Goal: Transaction & Acquisition: Obtain resource

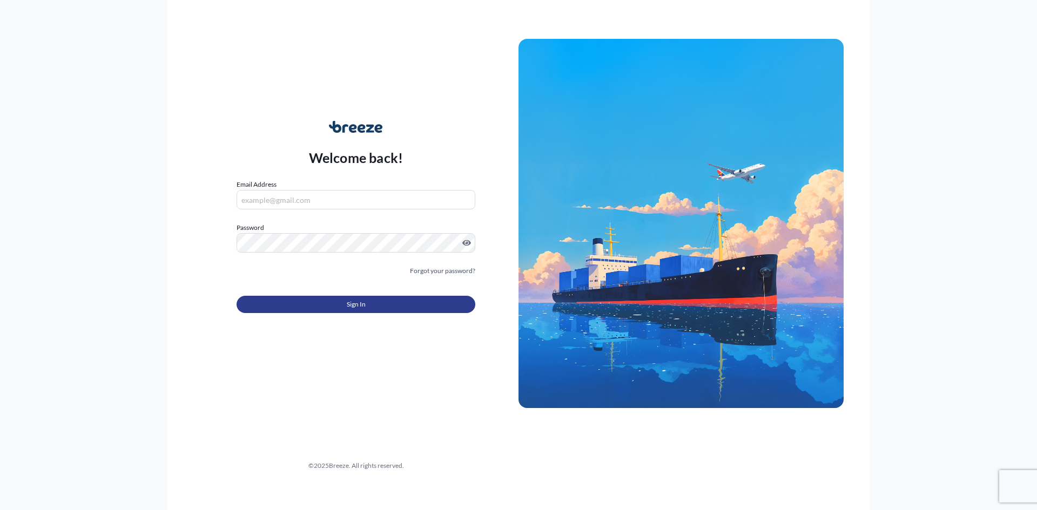
type input "[EMAIL_ADDRESS][DOMAIN_NAME]"
click at [393, 305] on button "Sign In" at bounding box center [356, 304] width 239 height 17
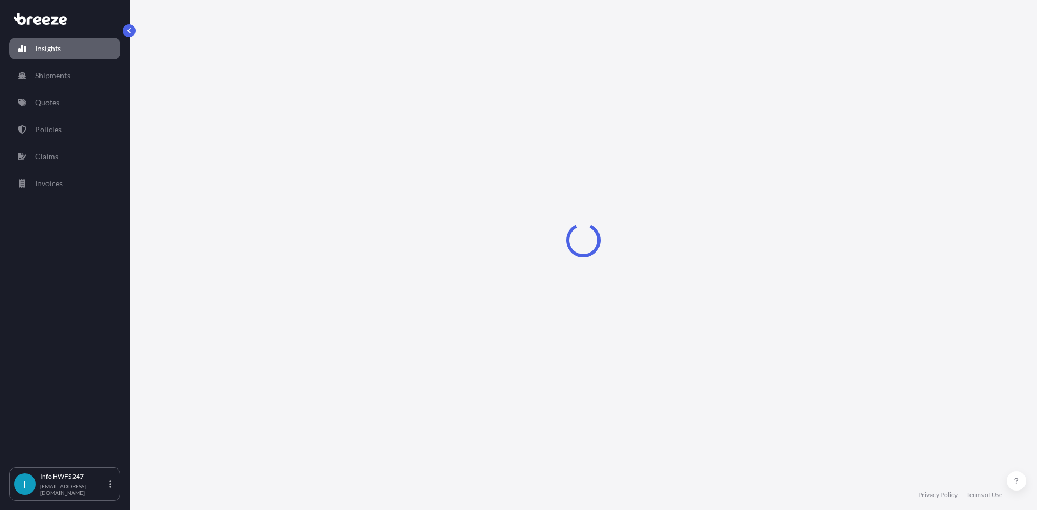
select select "2025"
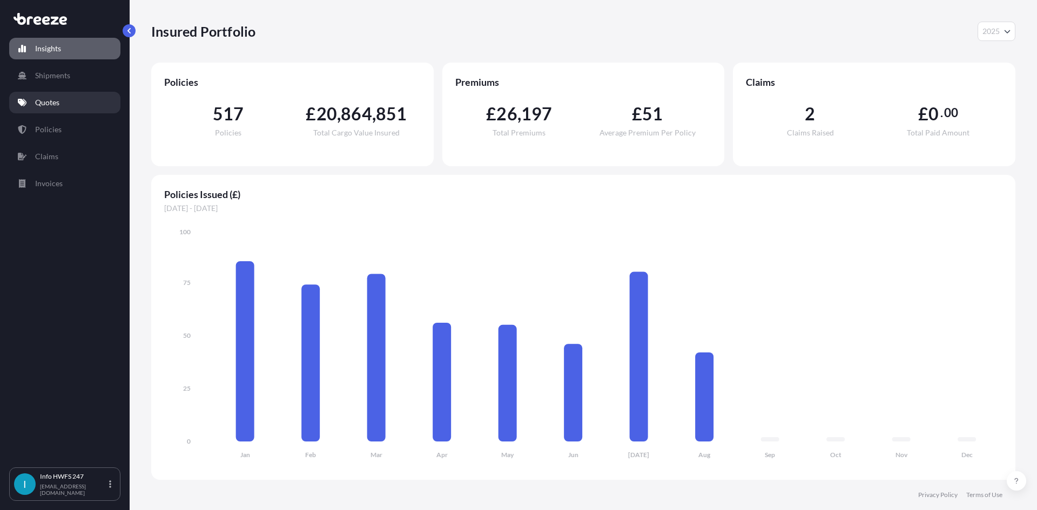
click at [58, 102] on p "Quotes" at bounding box center [47, 102] width 24 height 11
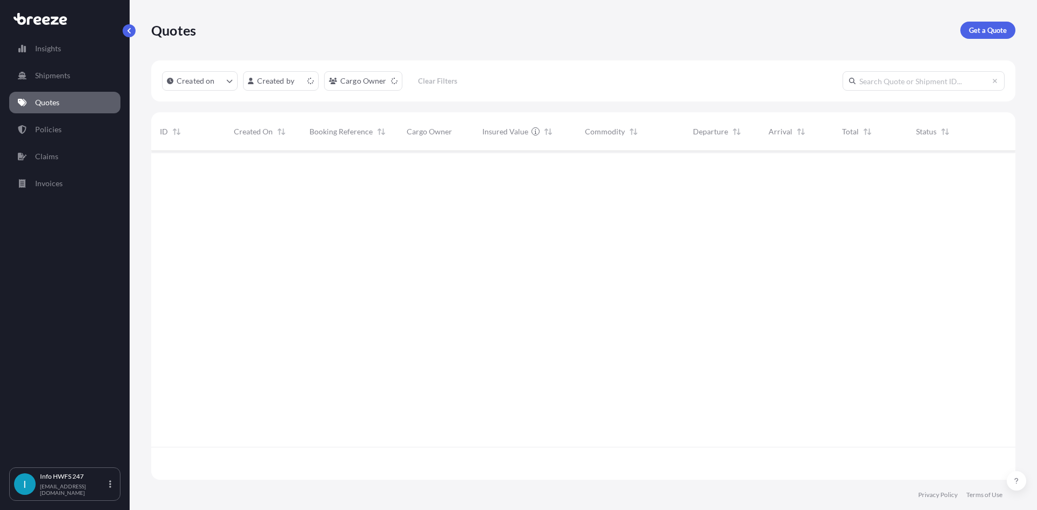
scroll to position [327, 856]
click at [986, 37] on link "Get a Quote" at bounding box center [987, 30] width 55 height 17
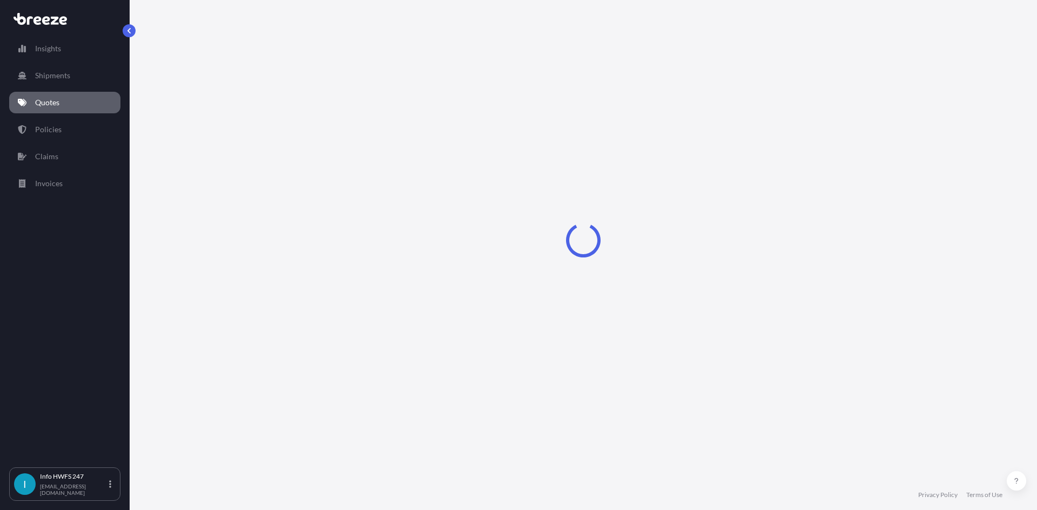
select select "Air"
select select "1"
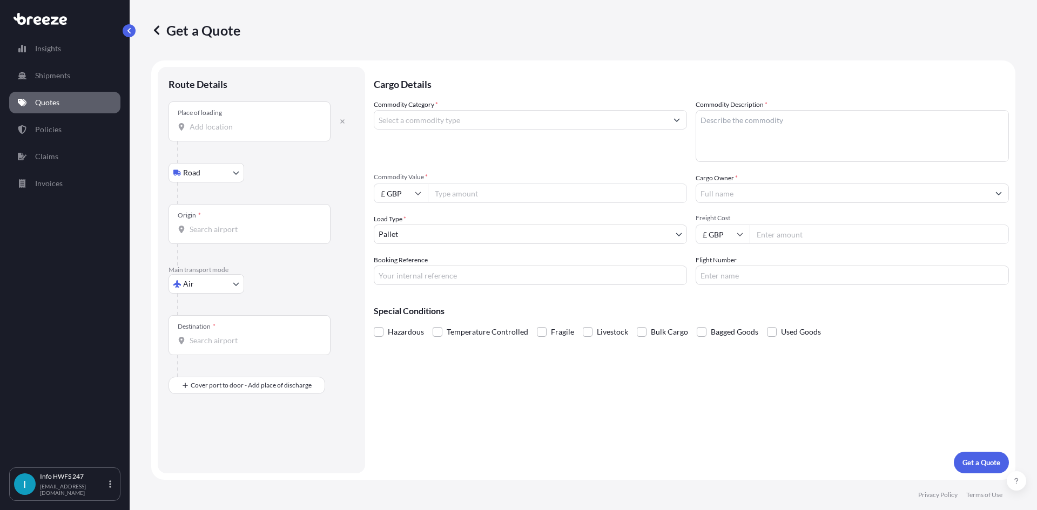
click at [226, 133] on div "Place of loading" at bounding box center [250, 122] width 162 height 40
click at [226, 132] on input "Place of loading" at bounding box center [253, 127] width 127 height 11
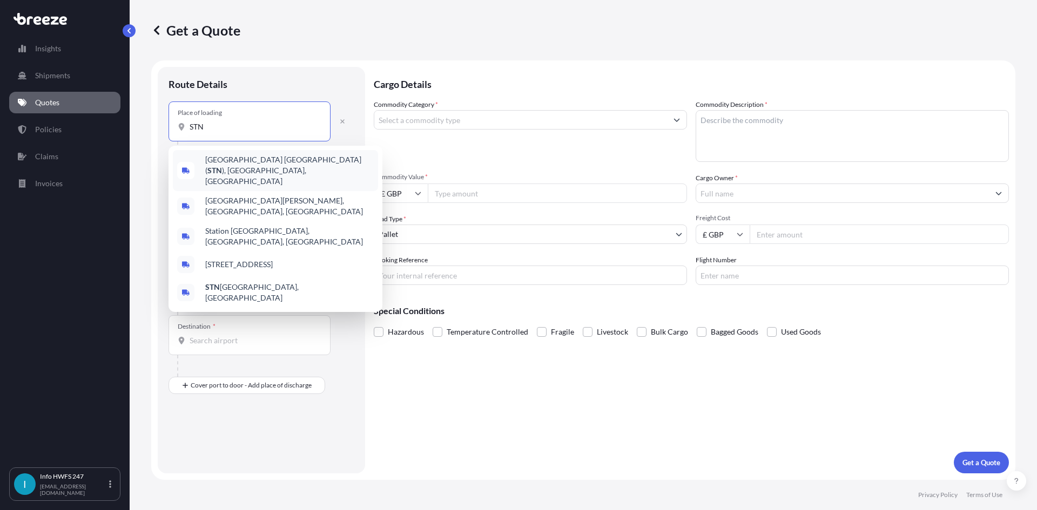
click at [255, 170] on span "[GEOGRAPHIC_DATA] ( STN ), [GEOGRAPHIC_DATA], [GEOGRAPHIC_DATA]" at bounding box center [289, 170] width 169 height 32
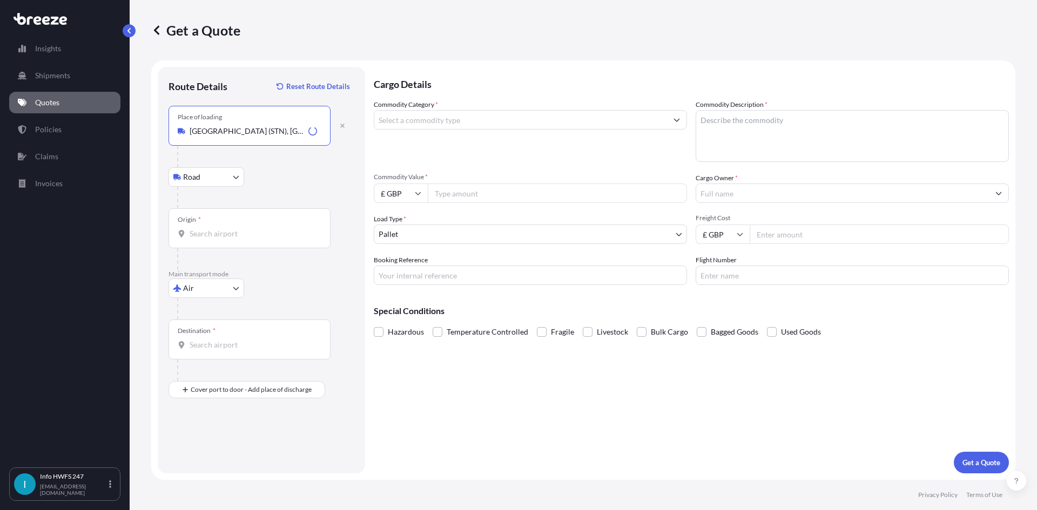
type input "[GEOGRAPHIC_DATA] (STN), [GEOGRAPHIC_DATA], [GEOGRAPHIC_DATA]"
click at [218, 222] on div "Origin *" at bounding box center [250, 229] width 162 height 40
click at [218, 228] on input "Origin *" at bounding box center [253, 233] width 127 height 11
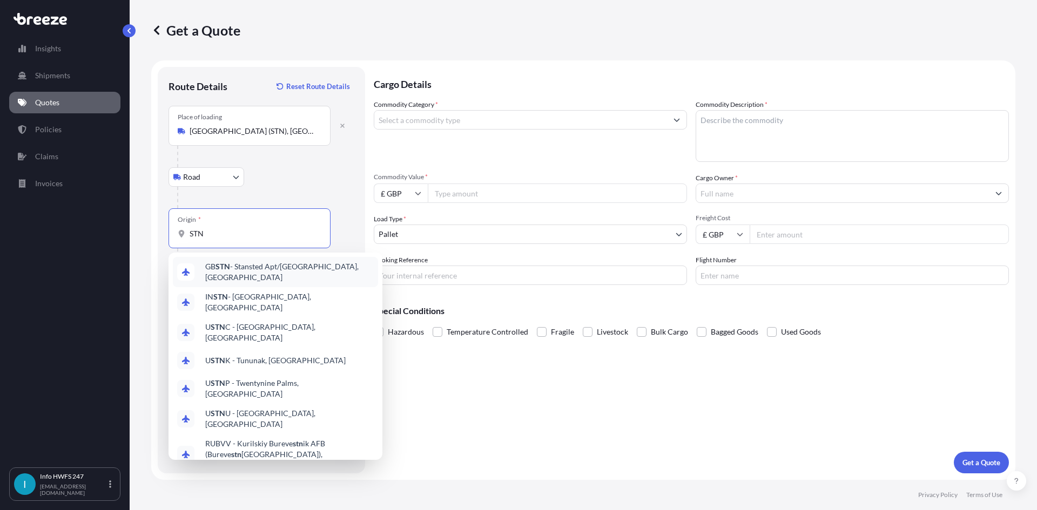
click at [250, 270] on span "GB STN - Stansted Apt/[GEOGRAPHIC_DATA], [GEOGRAPHIC_DATA]" at bounding box center [289, 272] width 169 height 22
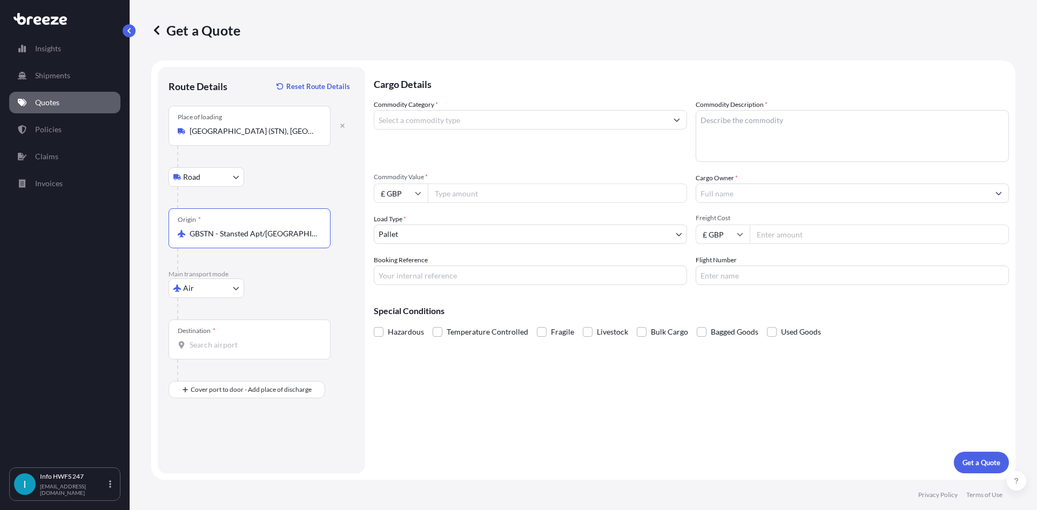
type input "GBSTN - Stansted Apt/[GEOGRAPHIC_DATA], [GEOGRAPHIC_DATA]"
click at [252, 351] on div "Destination *" at bounding box center [250, 340] width 162 height 40
click at [252, 351] on input "Destination *" at bounding box center [253, 345] width 127 height 11
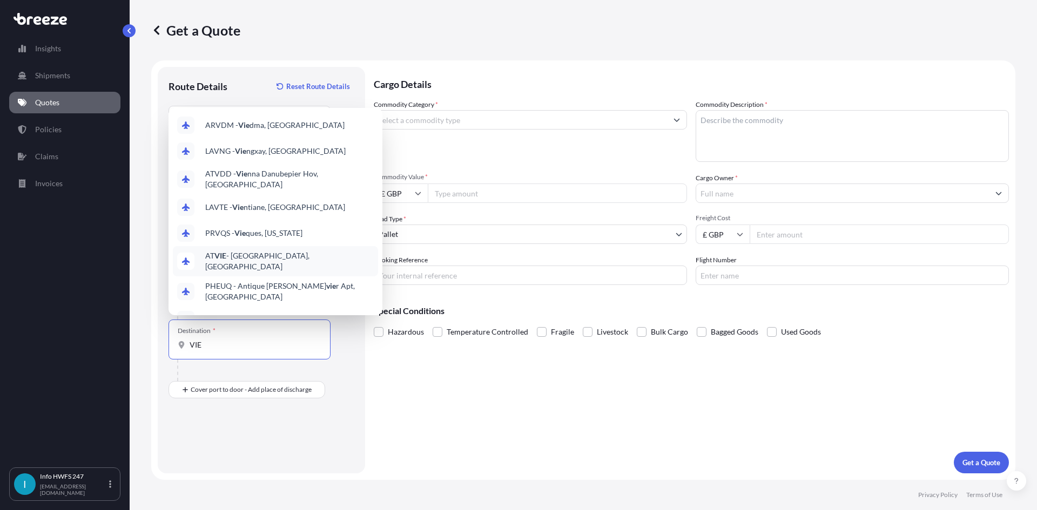
click at [258, 256] on span "AT [GEOGRAPHIC_DATA], [GEOGRAPHIC_DATA]" at bounding box center [289, 262] width 169 height 22
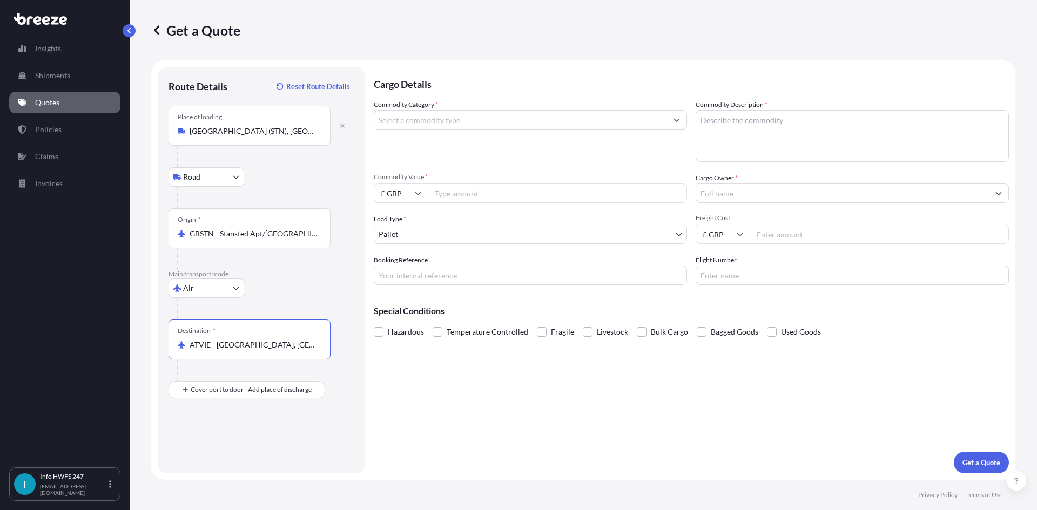
type input "ATVIE - [GEOGRAPHIC_DATA], [GEOGRAPHIC_DATA]"
click at [237, 455] on div "Place of Discharge" at bounding box center [250, 442] width 162 height 40
click at [237, 453] on input "Place of Discharge" at bounding box center [253, 447] width 127 height 11
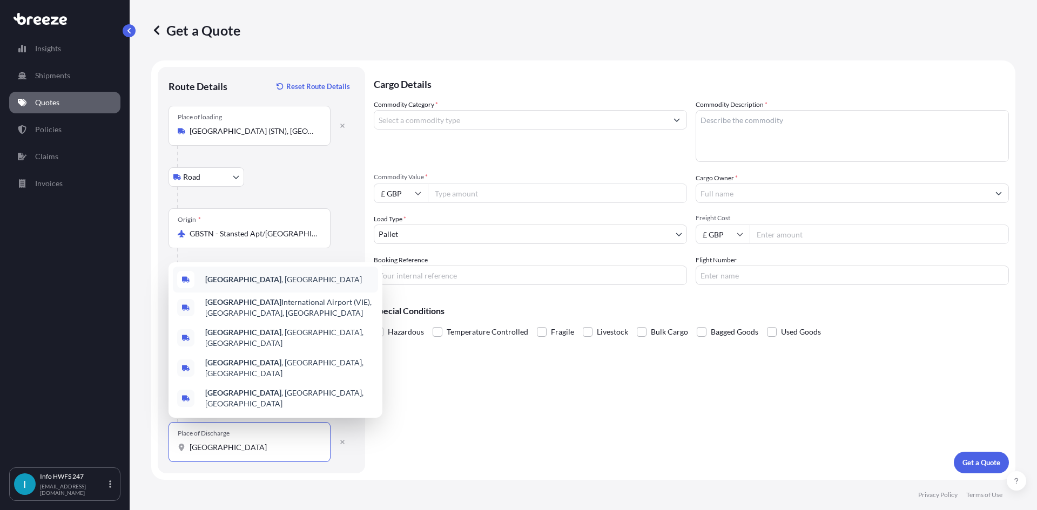
click at [271, 293] on div "[GEOGRAPHIC_DATA] , [GEOGRAPHIC_DATA]" at bounding box center [275, 280] width 205 height 26
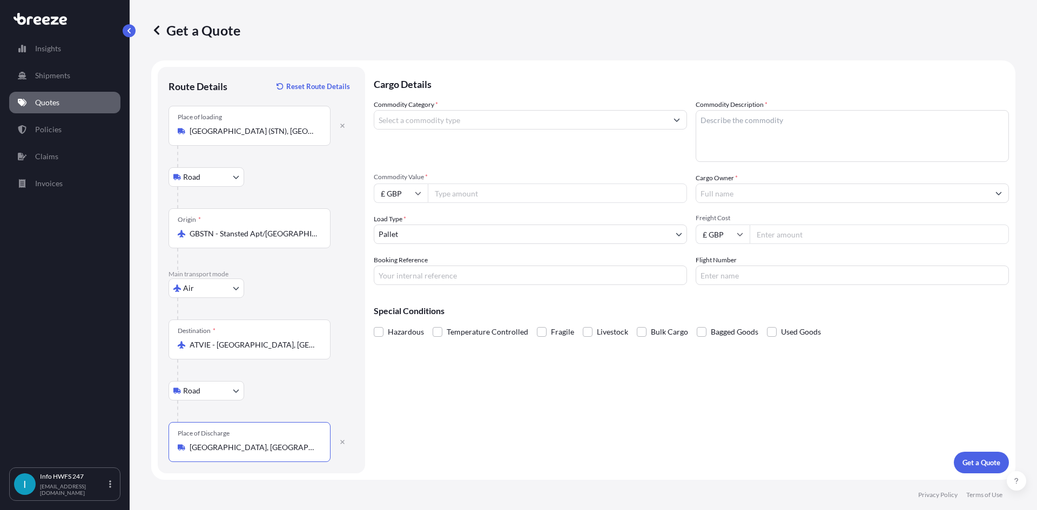
type input "[GEOGRAPHIC_DATA], [GEOGRAPHIC_DATA]"
click at [446, 116] on input "Commodity Category *" at bounding box center [520, 119] width 293 height 19
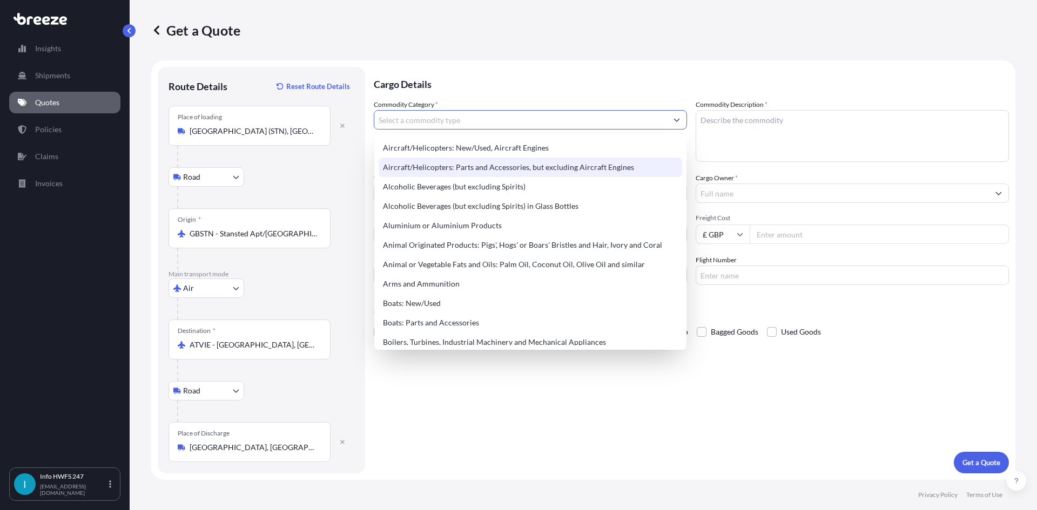
click at [475, 163] on div "Aircraft/Helicopters: Parts and Accessories, but excluding Aircraft Engines" at bounding box center [531, 167] width 304 height 19
type input "Aircraft/Helicopters: Parts and Accessories, but excluding Aircraft Engines"
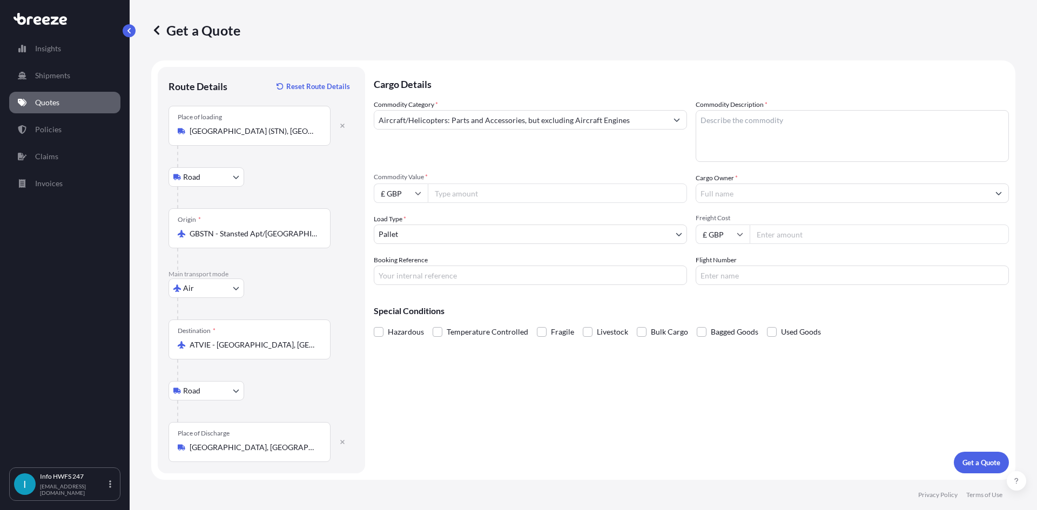
click at [744, 113] on textarea "Commodity Description *" at bounding box center [852, 136] width 313 height 52
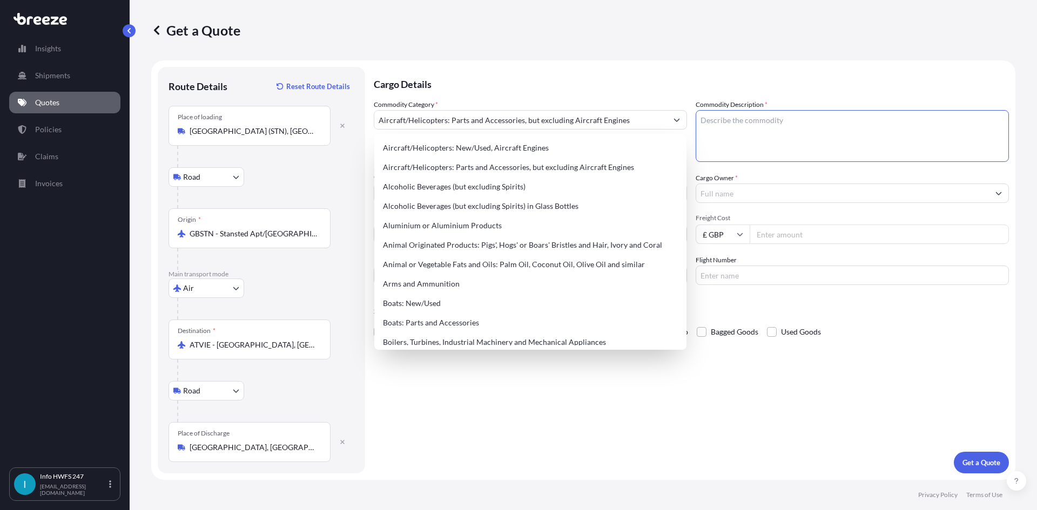
paste textarea "CIVIL AIRCRAFT PART - AIRCRAFT INTERIOR DOOR ASSEMBLY"
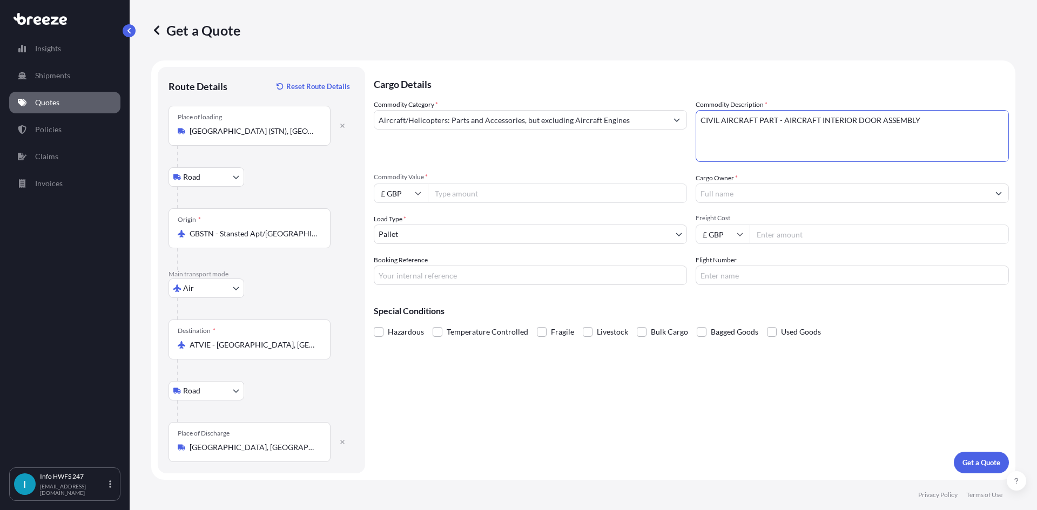
type textarea "CIVIL AIRCRAFT PART - AIRCRAFT INTERIOR DOOR ASSEMBLY"
click at [406, 194] on input "£ GBP" at bounding box center [401, 193] width 54 height 19
click at [409, 223] on div "€ EUR" at bounding box center [400, 223] width 45 height 21
type input "€ EUR"
click at [482, 187] on input "Commodity Value *" at bounding box center [557, 193] width 259 height 19
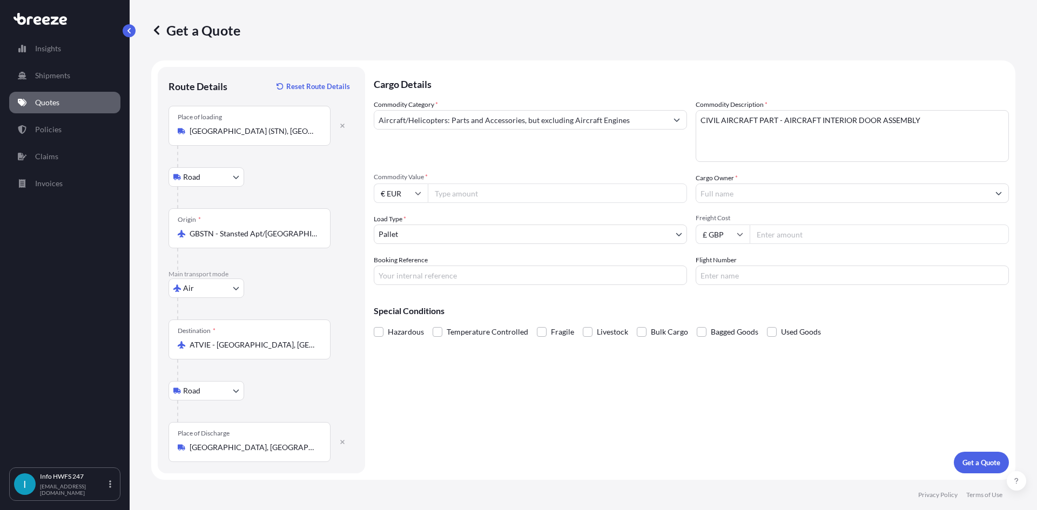
paste input "1500.00"
type input "1500.00"
click at [781, 193] on input "Cargo Owner *" at bounding box center [842, 193] width 293 height 19
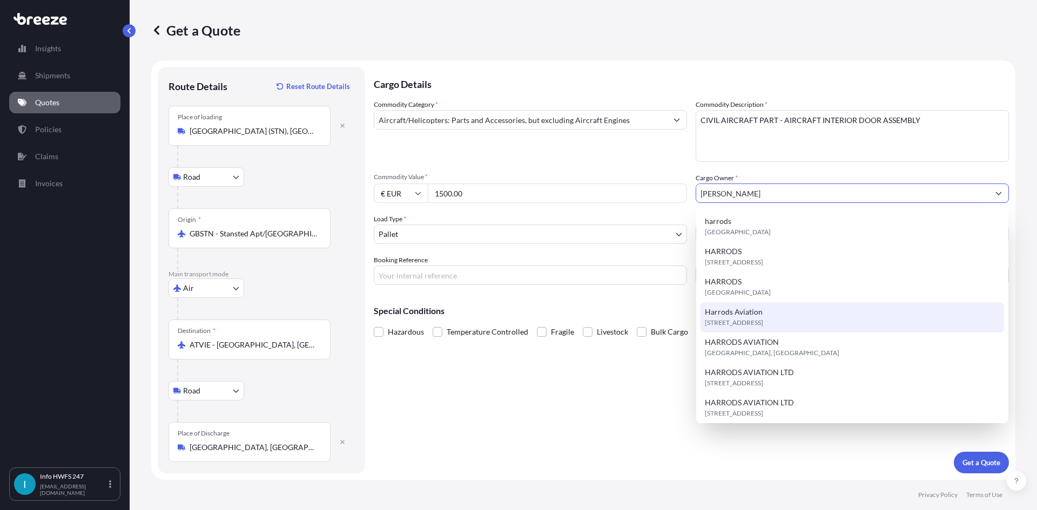
click at [763, 320] on span "[STREET_ADDRESS]" at bounding box center [734, 323] width 58 height 11
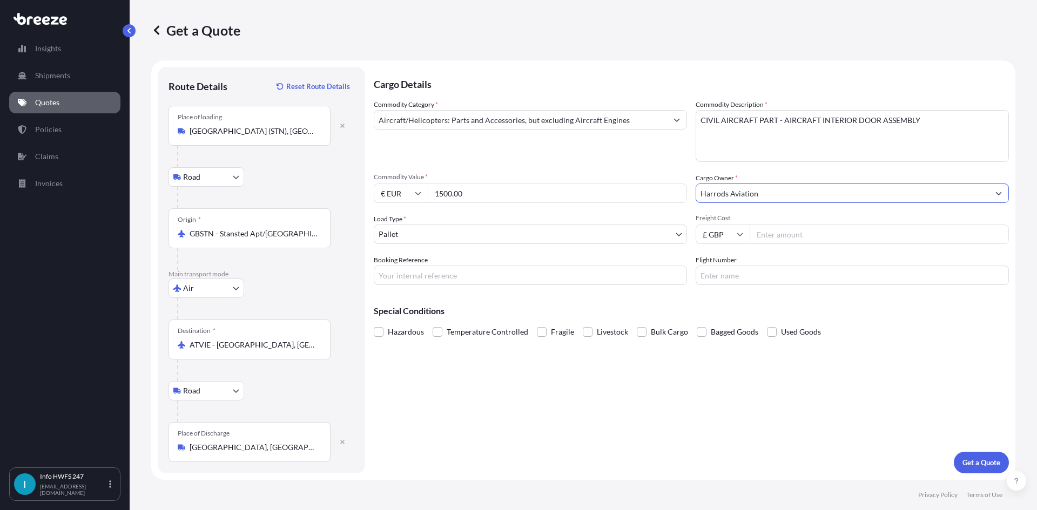
type input "Harrods Aviation"
click at [438, 238] on body "15 options available. 8 options available. 7 options available. 13 options avai…" at bounding box center [518, 255] width 1037 height 510
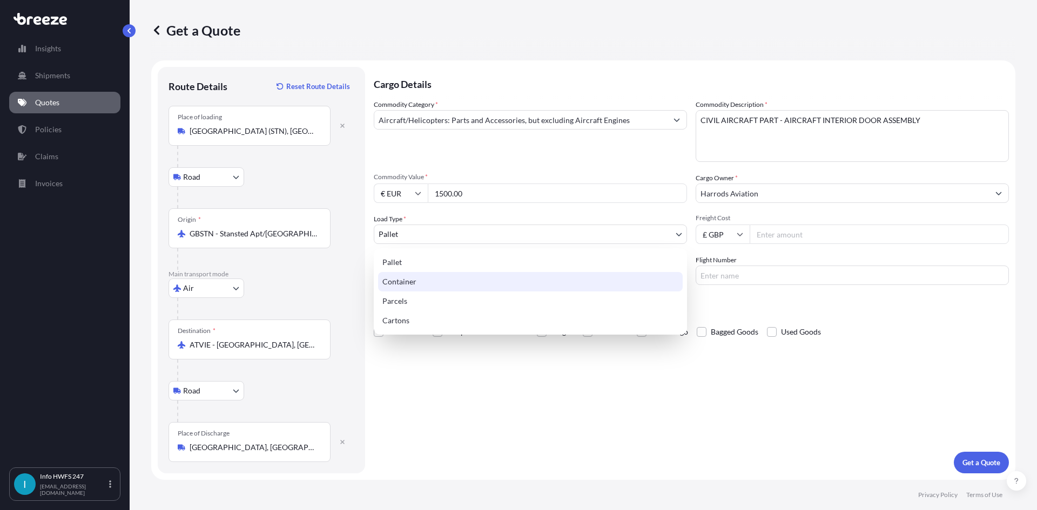
click at [437, 281] on div "Container" at bounding box center [530, 281] width 305 height 19
select select "2"
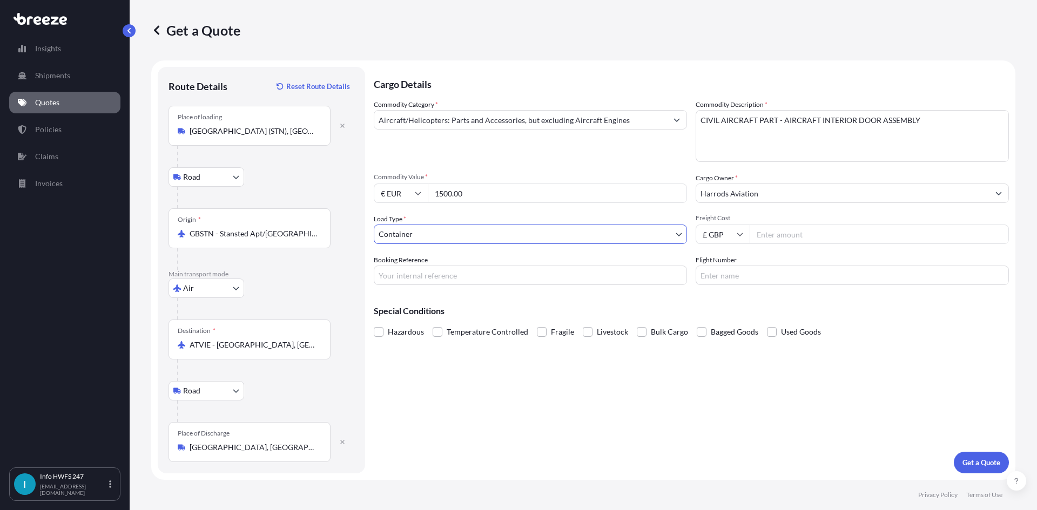
click at [526, 279] on input "Booking Reference" at bounding box center [530, 275] width 313 height 19
click at [462, 279] on input "Booking Reference" at bounding box center [530, 275] width 313 height 19
paste input "HE165463"
type input "HE165463"
click at [794, 285] on div "Cargo Details Commodity Category * Aircraft/Helicopters: Parts and Accessories,…" at bounding box center [691, 270] width 635 height 407
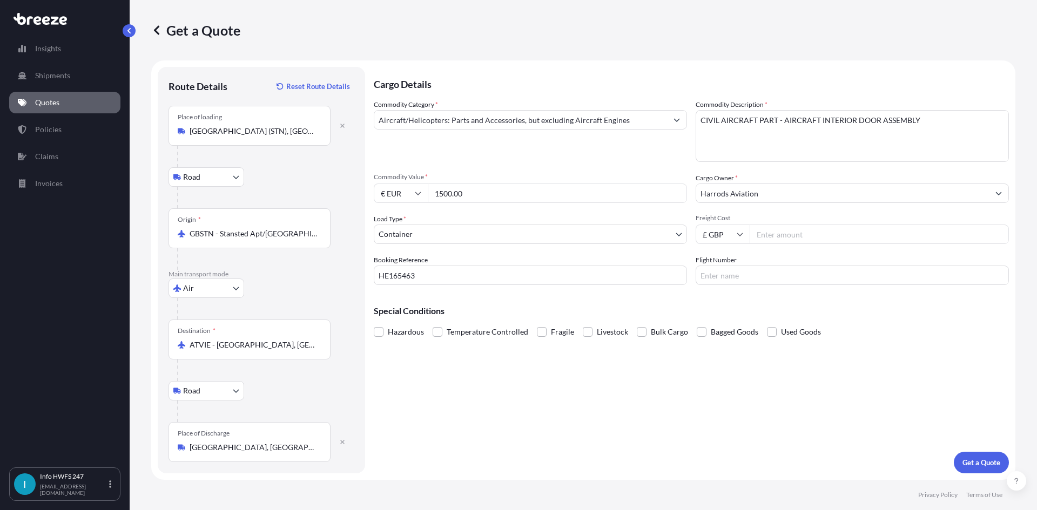
click at [794, 275] on input "Flight Number" at bounding box center [852, 275] width 313 height 19
type input "DHL"
click at [971, 463] on p "Get a Quote" at bounding box center [982, 463] width 38 height 11
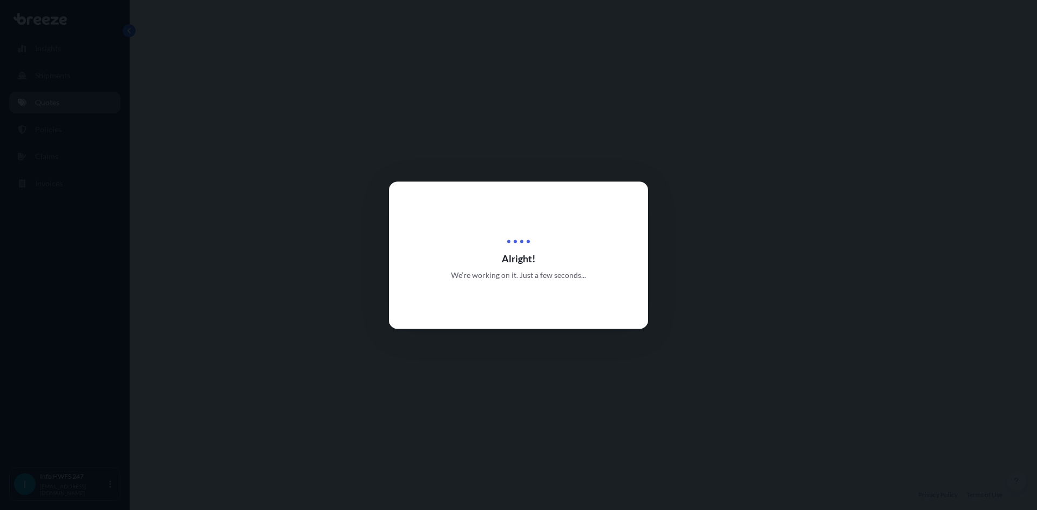
select select "Road"
select select "Air"
select select "Road"
select select "2"
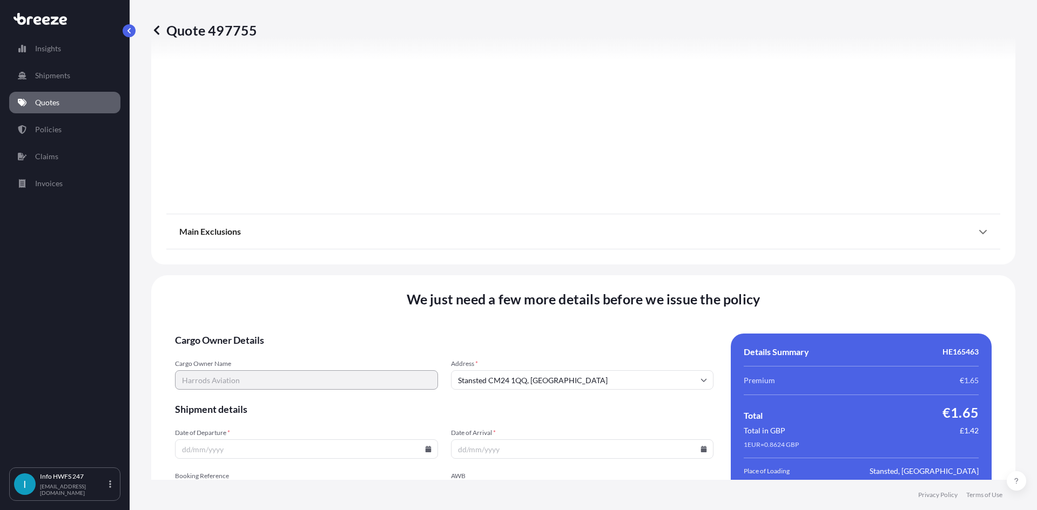
scroll to position [1408, 0]
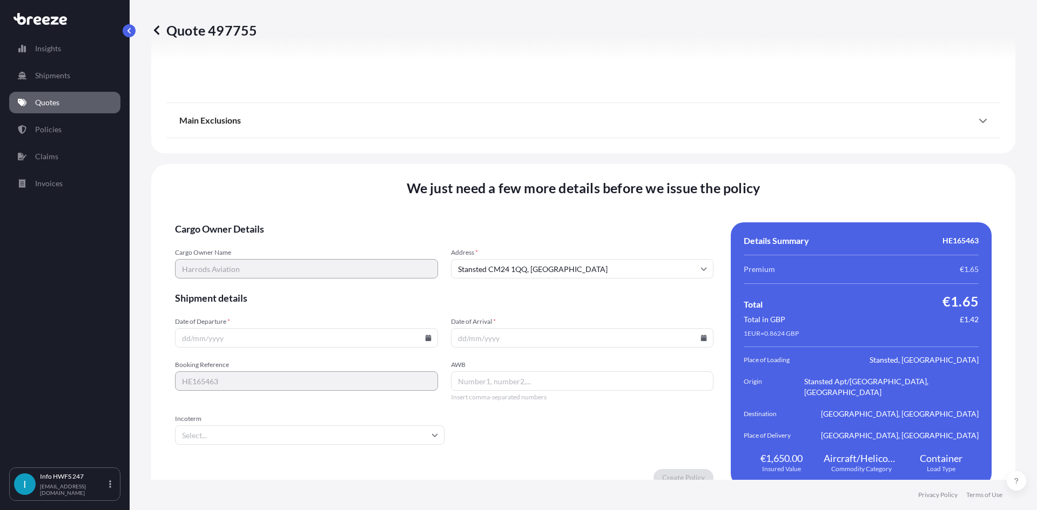
click at [306, 335] on input "Date of Departure *" at bounding box center [306, 337] width 263 height 19
click at [434, 331] on input "Date of Departure *" at bounding box center [306, 337] width 263 height 19
click at [427, 335] on icon at bounding box center [428, 338] width 6 height 6
click at [305, 273] on button "28" at bounding box center [305, 272] width 17 height 17
type input "[DATE]"
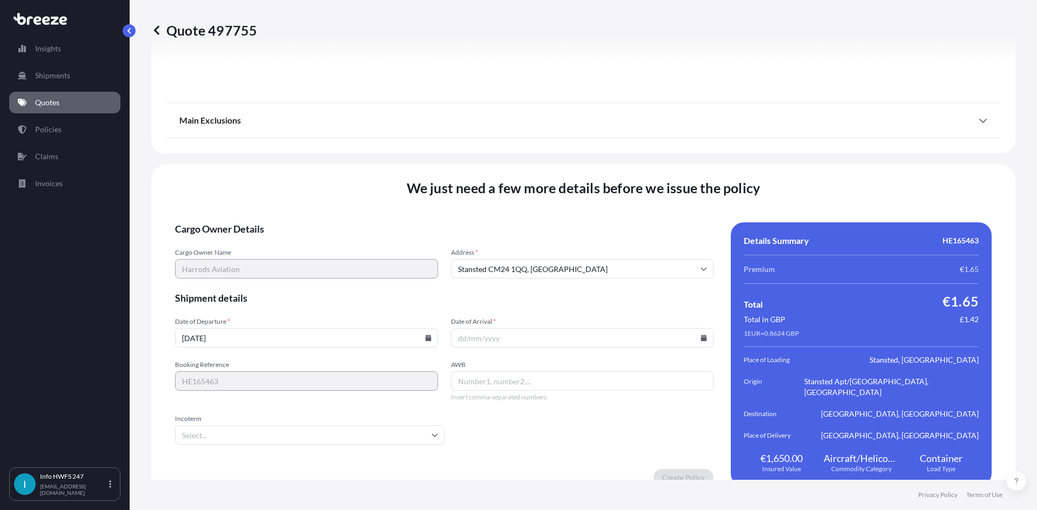
click at [702, 328] on input "Date of Arrival *" at bounding box center [582, 337] width 263 height 19
click at [701, 335] on icon at bounding box center [704, 338] width 6 height 6
click at [650, 140] on button at bounding box center [651, 145] width 17 height 17
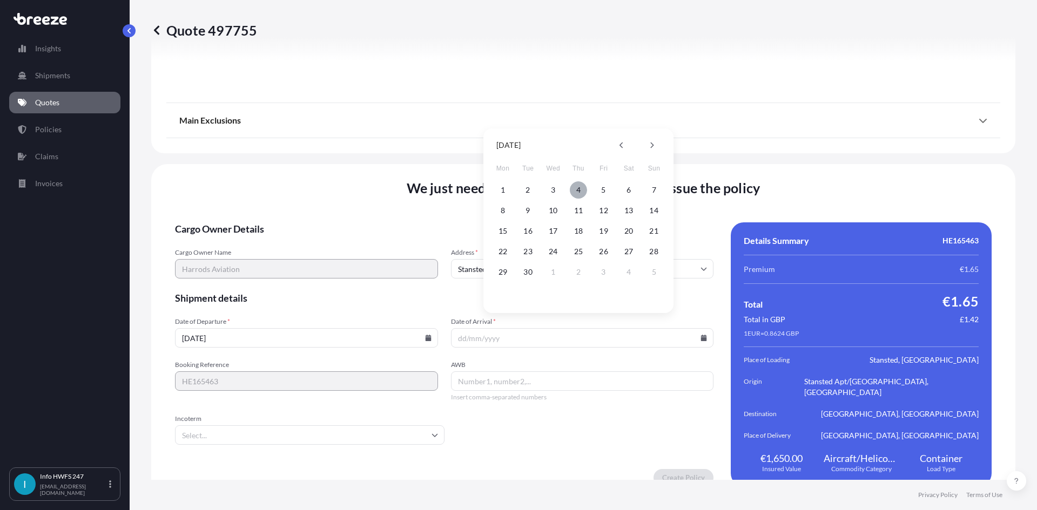
click at [576, 189] on button "4" at bounding box center [578, 190] width 17 height 17
type input "[DATE]"
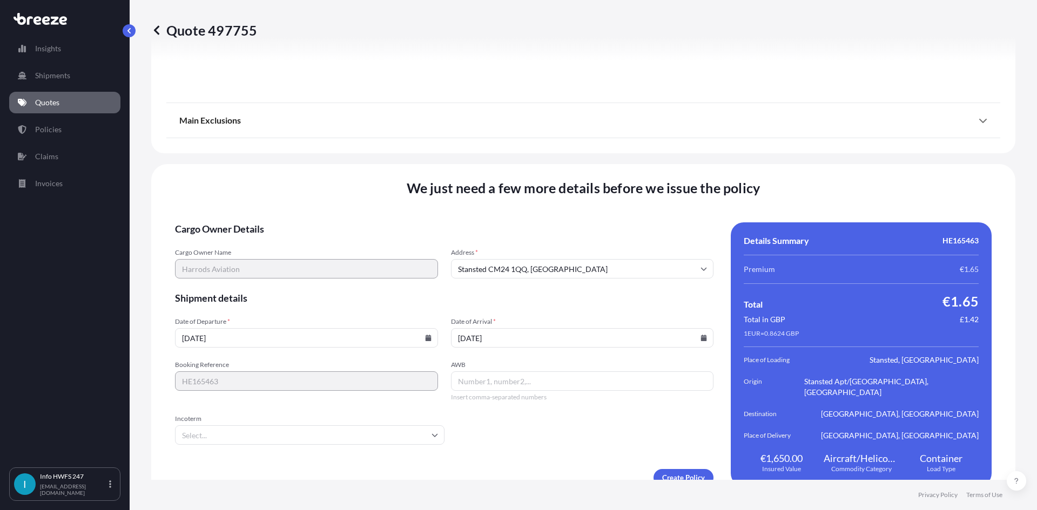
click at [571, 372] on input "AWB" at bounding box center [582, 381] width 263 height 19
drag, startPoint x: 534, startPoint y: 370, endPoint x: 498, endPoint y: 380, distance: 37.1
click at [534, 372] on input "AWB" at bounding box center [582, 381] width 263 height 19
paste input "3891485076"
type input "3891485076"
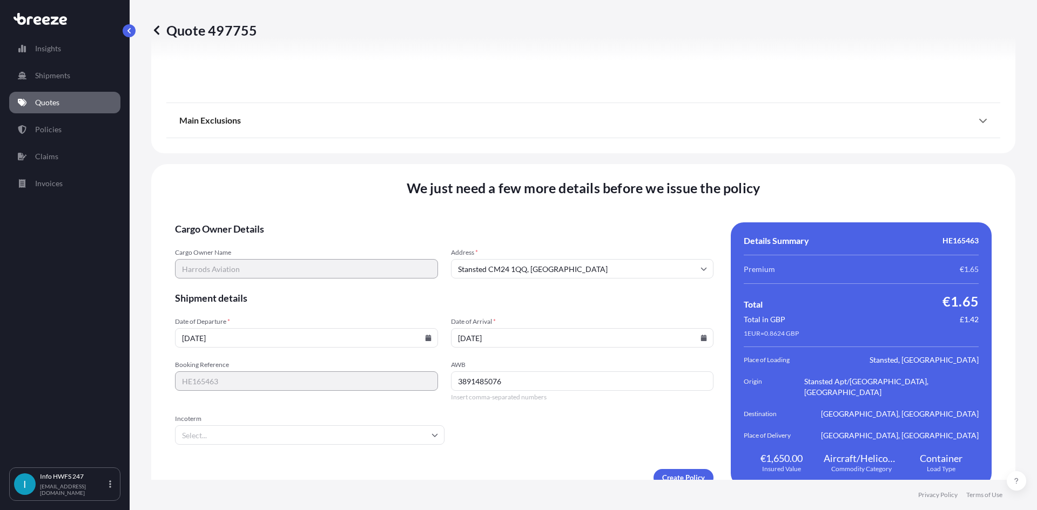
click at [264, 427] on input "Incoterm" at bounding box center [310, 435] width 270 height 19
click at [246, 384] on li "DAP" at bounding box center [308, 386] width 258 height 21
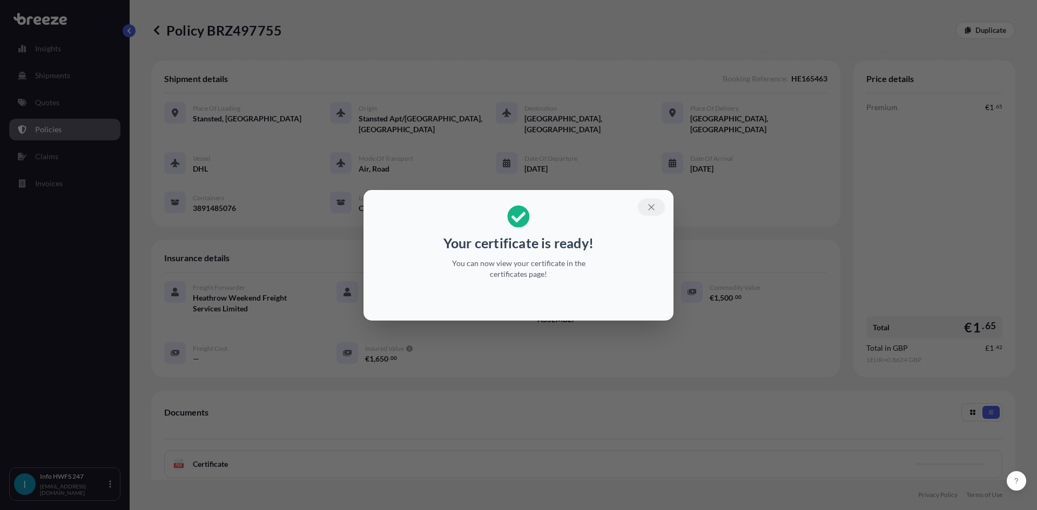
click at [651, 208] on icon "button" at bounding box center [651, 207] width 6 height 6
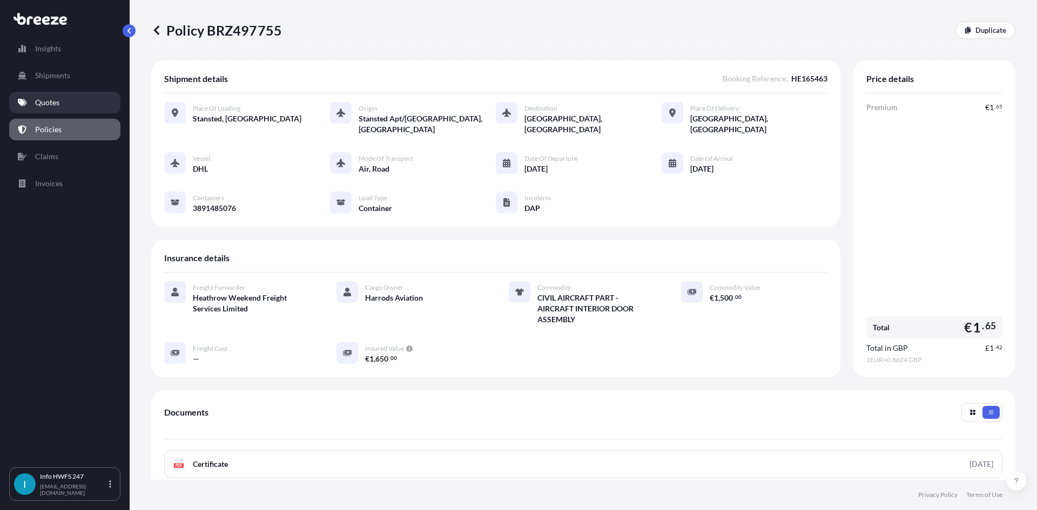
click at [45, 106] on p "Quotes" at bounding box center [47, 102] width 24 height 11
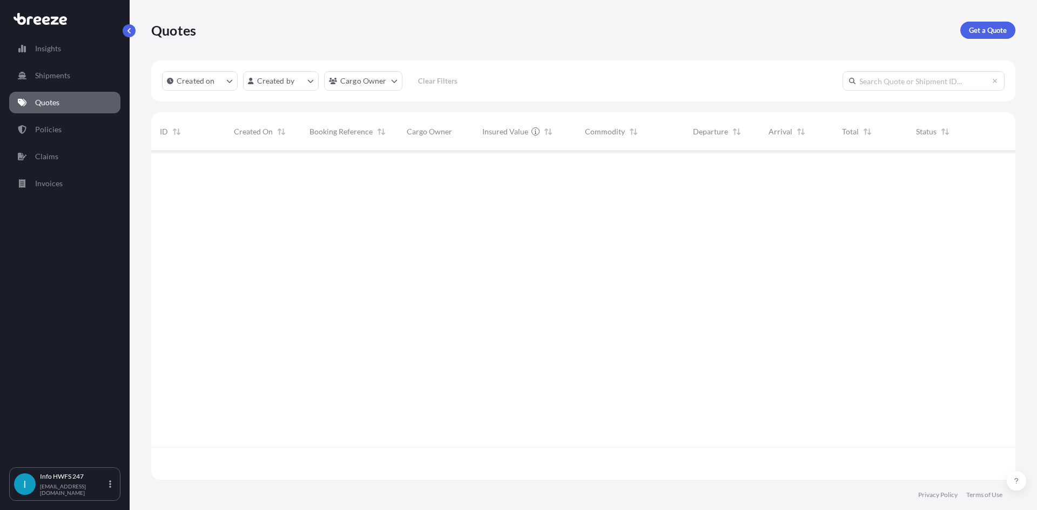
scroll to position [327, 856]
click at [993, 27] on p "Get a Quote" at bounding box center [988, 30] width 38 height 11
select select "Road"
select select "Air"
select select "1"
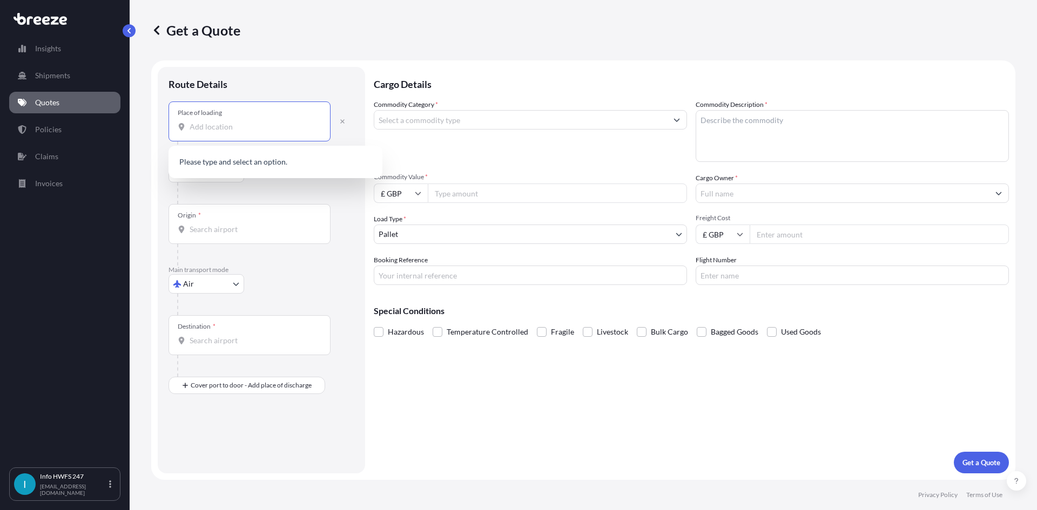
click at [238, 132] on input "Place of loading" at bounding box center [253, 127] width 127 height 11
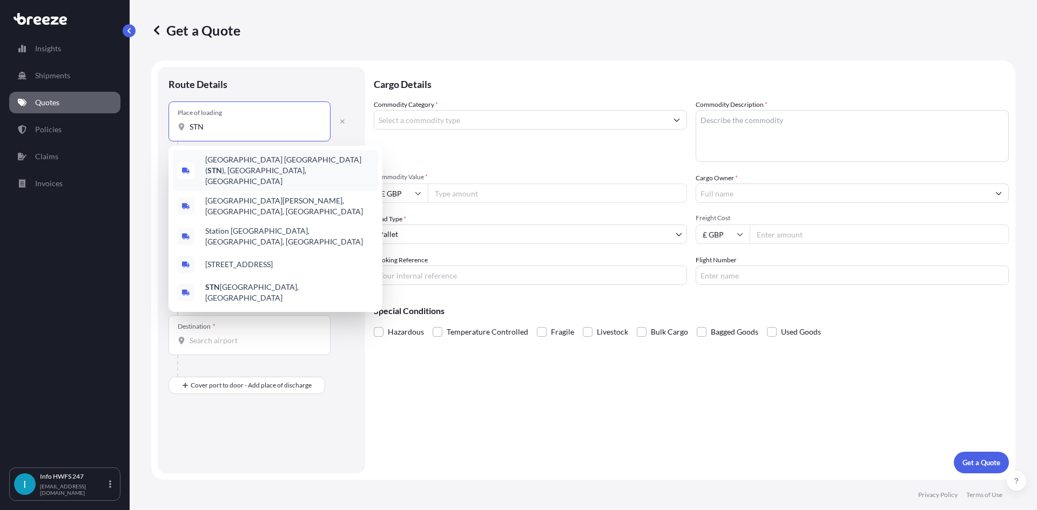
click at [238, 153] on div "[GEOGRAPHIC_DATA] ( STN ), [GEOGRAPHIC_DATA], [GEOGRAPHIC_DATA]" at bounding box center [275, 170] width 205 height 41
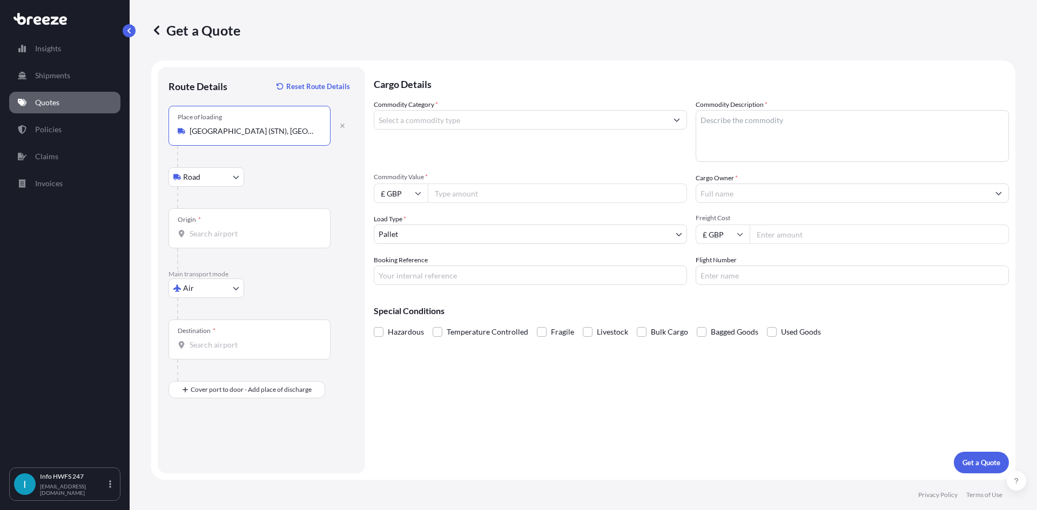
type input "[GEOGRAPHIC_DATA] (STN), [GEOGRAPHIC_DATA], [GEOGRAPHIC_DATA]"
click at [238, 210] on div "Origin *" at bounding box center [250, 229] width 162 height 40
click at [238, 228] on input "Origin *" at bounding box center [253, 233] width 127 height 11
click at [236, 231] on input "Origin *" at bounding box center [253, 233] width 127 height 11
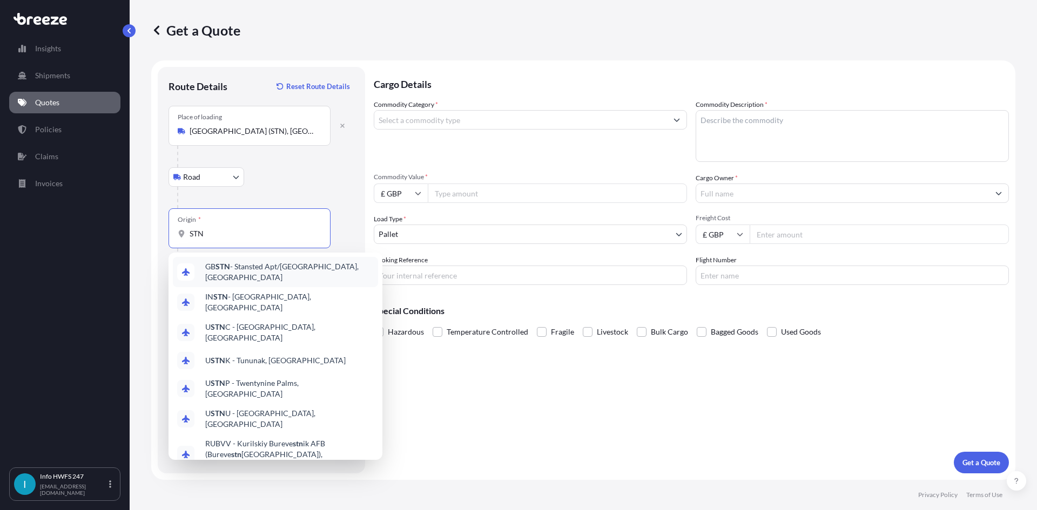
click at [239, 266] on span "GB STN - Stansted Apt/[GEOGRAPHIC_DATA], [GEOGRAPHIC_DATA]" at bounding box center [289, 272] width 169 height 22
type input "GBSTN - Stansted Apt/[GEOGRAPHIC_DATA], [GEOGRAPHIC_DATA]"
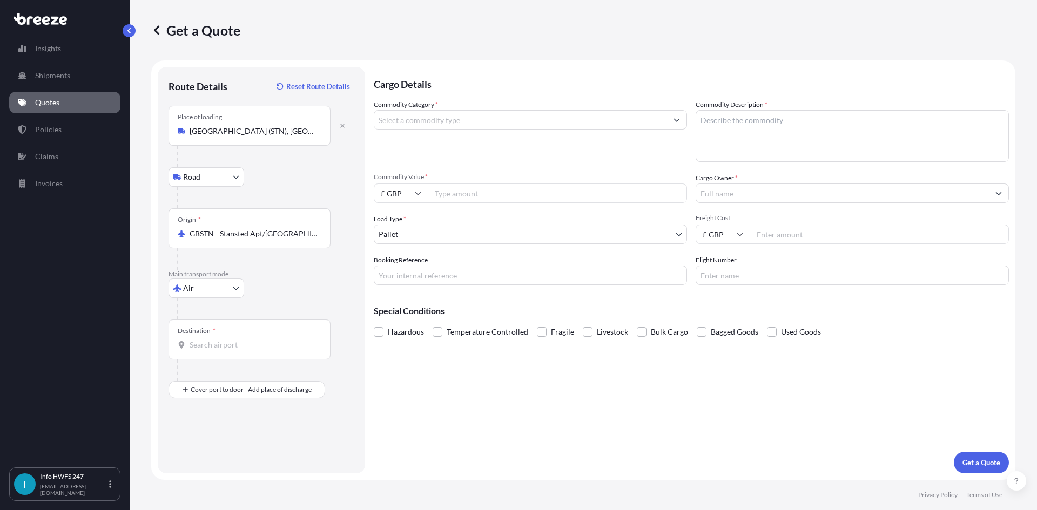
click at [246, 332] on div "Destination *" at bounding box center [250, 340] width 162 height 40
click at [246, 340] on input "Destination *" at bounding box center [253, 345] width 127 height 11
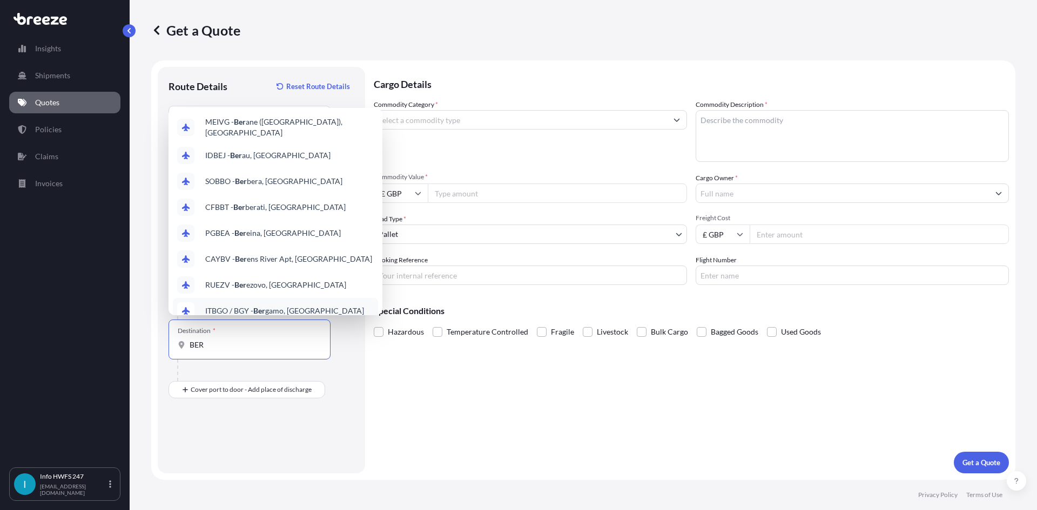
click at [184, 348] on icon at bounding box center [182, 345] width 8 height 8
click at [190, 348] on input "BER" at bounding box center [253, 345] width 127 height 11
click at [191, 348] on input "BER" at bounding box center [253, 345] width 127 height 11
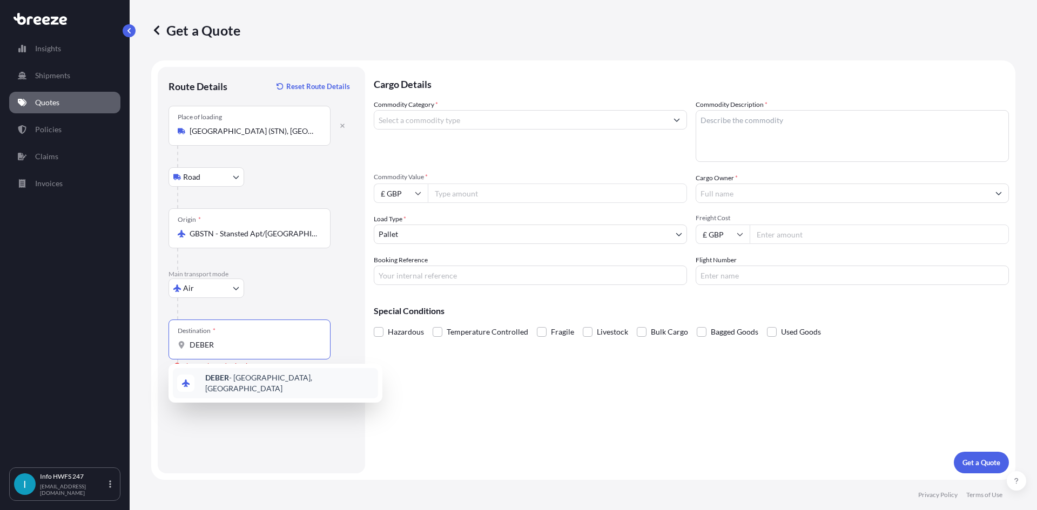
click at [230, 385] on span "DEBER - [GEOGRAPHIC_DATA], [GEOGRAPHIC_DATA]" at bounding box center [289, 384] width 169 height 22
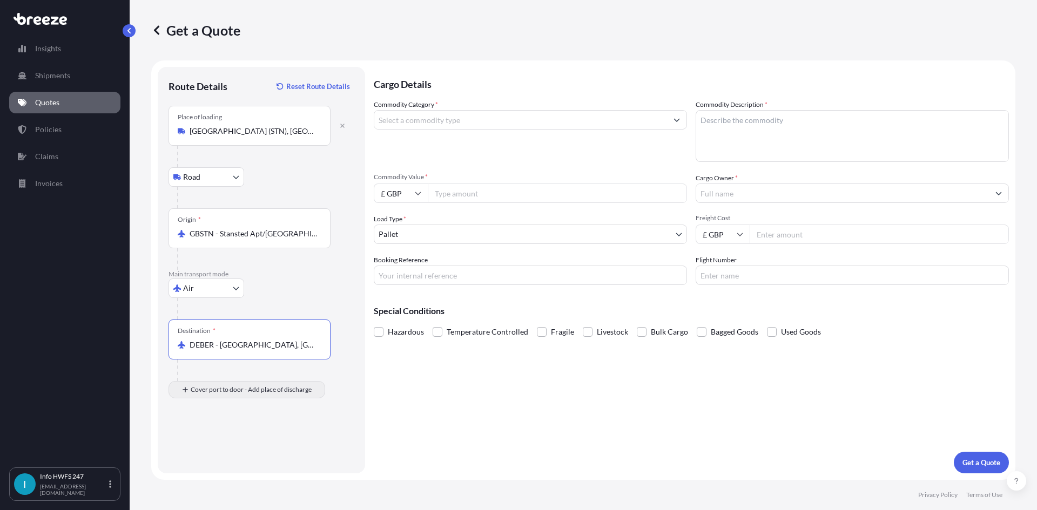
type input "DEBER - [GEOGRAPHIC_DATA], [GEOGRAPHIC_DATA]"
click at [229, 453] on input "Place of Discharge" at bounding box center [253, 447] width 127 height 11
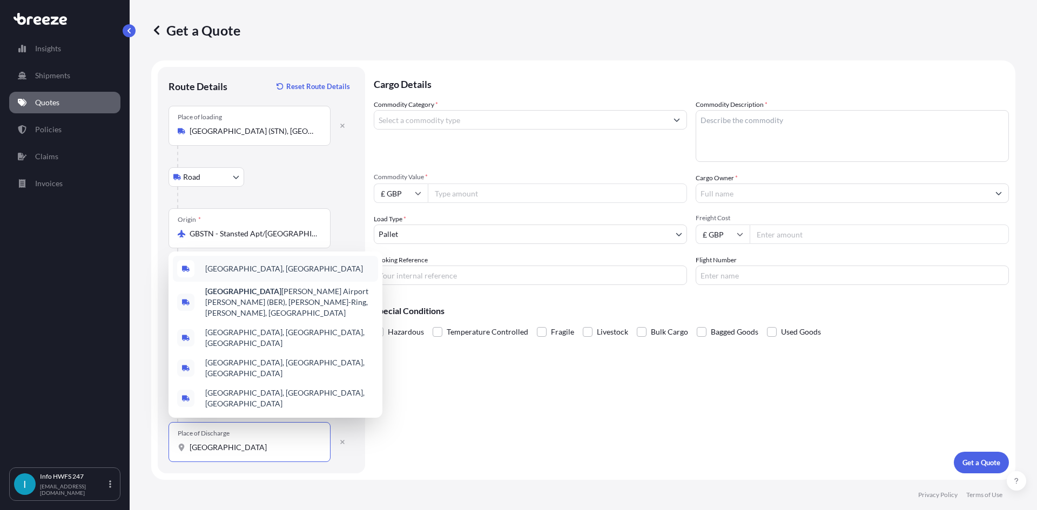
click at [231, 282] on div "[GEOGRAPHIC_DATA], [GEOGRAPHIC_DATA]" at bounding box center [275, 269] width 205 height 26
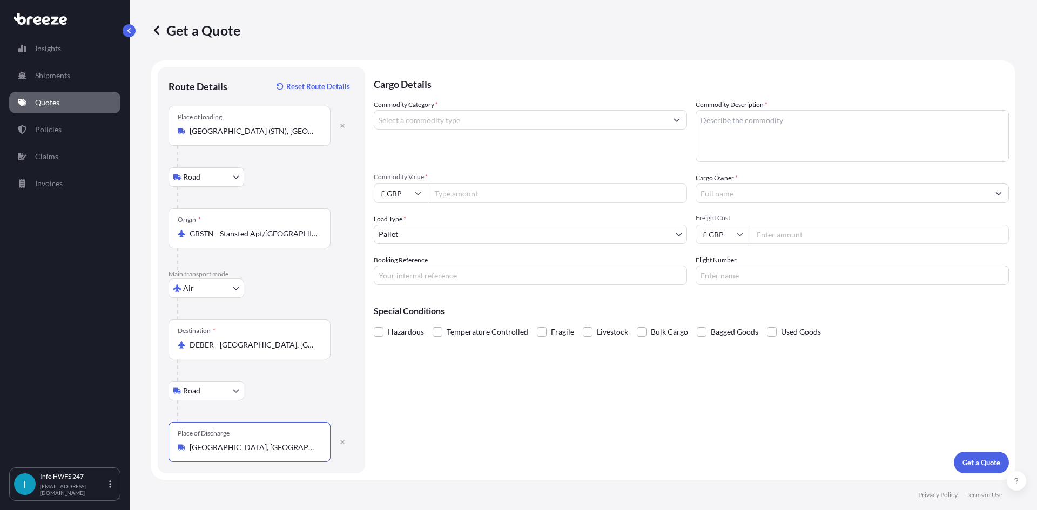
type input "[GEOGRAPHIC_DATA], [GEOGRAPHIC_DATA]"
click at [461, 117] on input "Commodity Category *" at bounding box center [520, 119] width 293 height 19
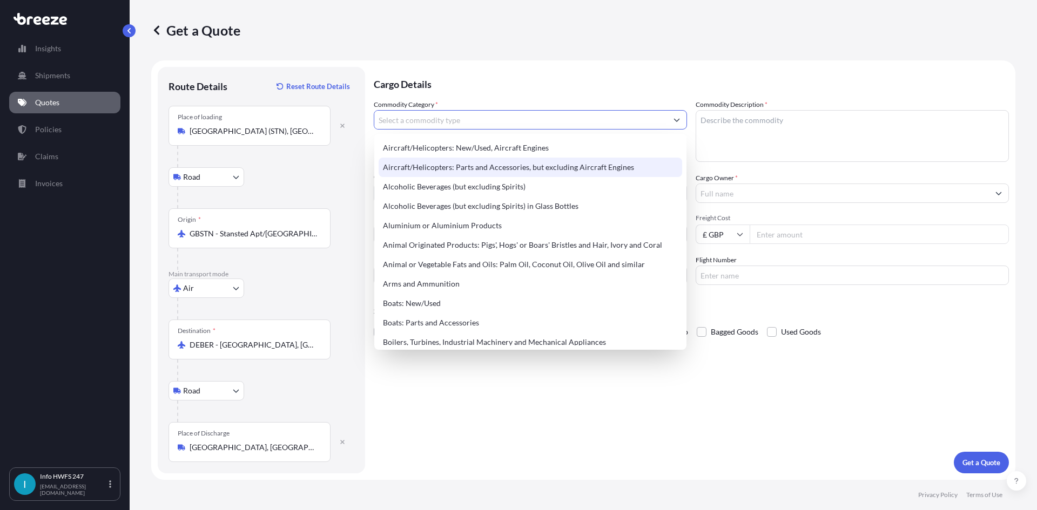
click at [482, 163] on div "Aircraft/Helicopters: Parts and Accessories, but excluding Aircraft Engines" at bounding box center [531, 167] width 304 height 19
type input "Aircraft/Helicopters: Parts and Accessories, but excluding Aircraft Engines"
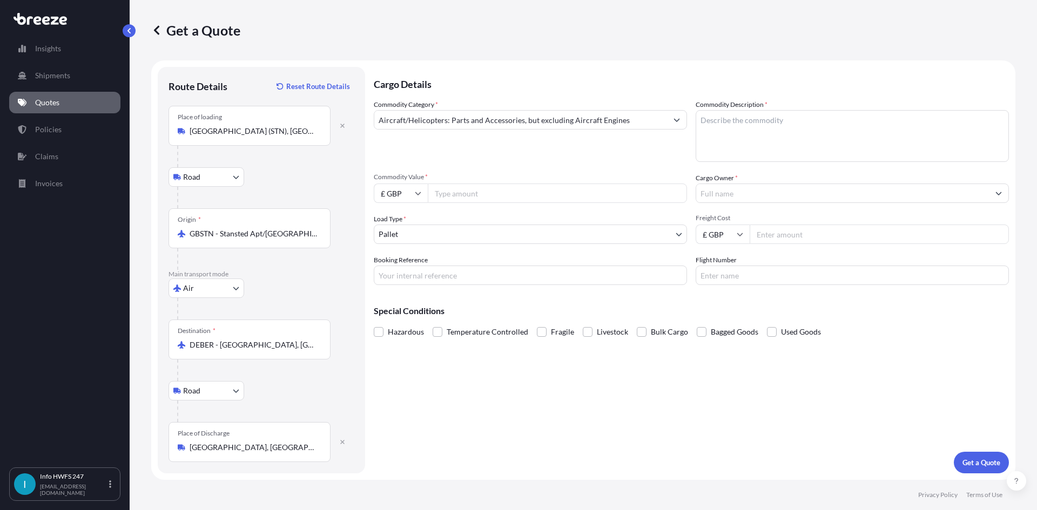
click at [744, 135] on textarea "Commodity Description *" at bounding box center [852, 136] width 313 height 52
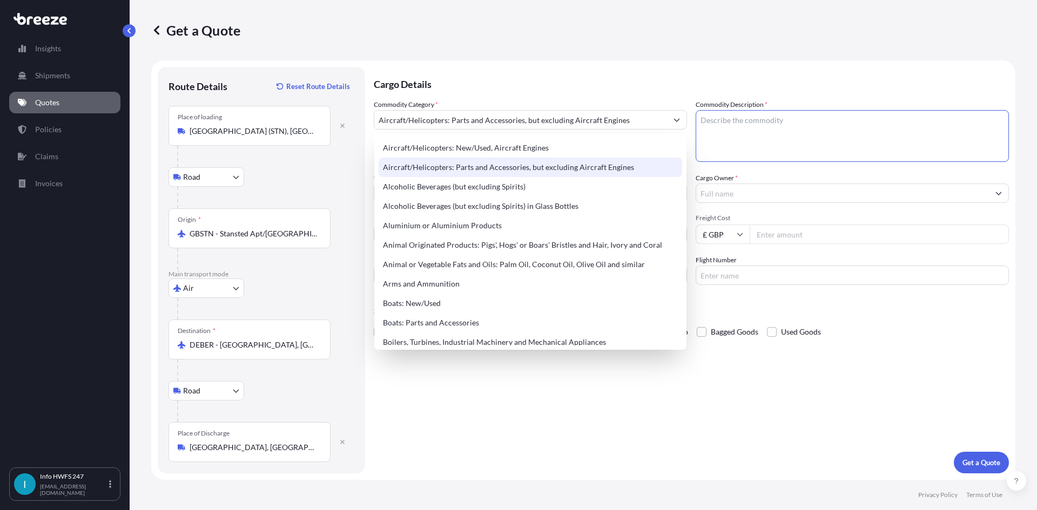
paste textarea "CIVIL AIRCRAFT PART - AIRCRAFT UNDER SEAT STOWAGE"
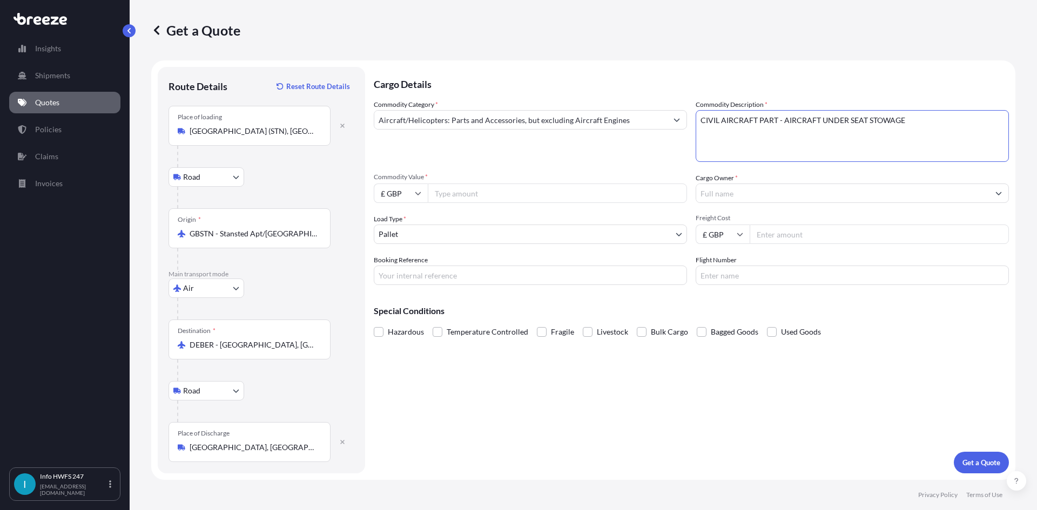
type textarea "CIVIL AIRCRAFT PART - AIRCRAFT UNDER SEAT STOWAGE"
click at [407, 194] on input "£ GBP" at bounding box center [401, 193] width 54 height 19
click at [407, 224] on div "€ EUR" at bounding box center [400, 223] width 45 height 21
type input "€ EUR"
click at [516, 185] on input "Commodity Value *" at bounding box center [557, 193] width 259 height 19
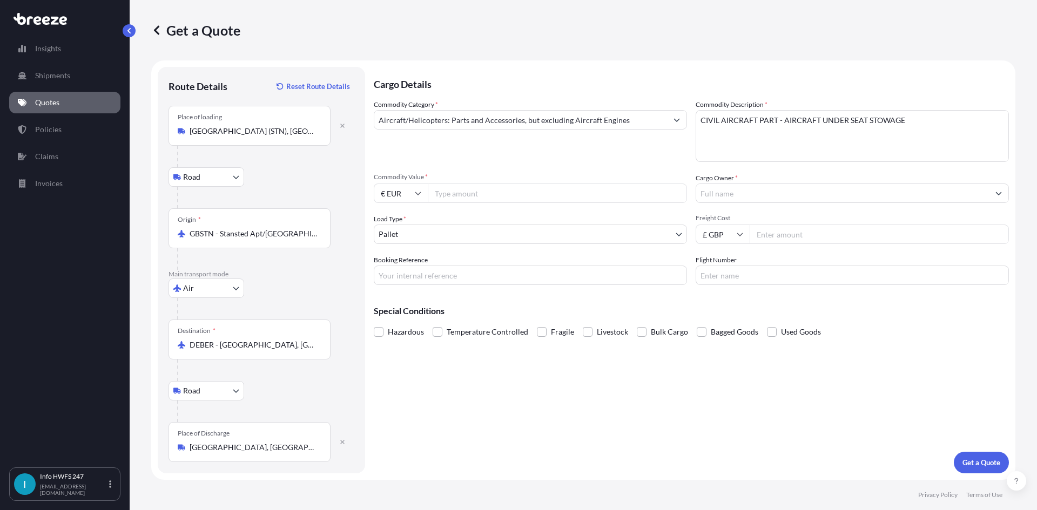
paste input "800.00"
type input "800.00"
click at [754, 187] on input "Cargo Owner *" at bounding box center [842, 193] width 293 height 19
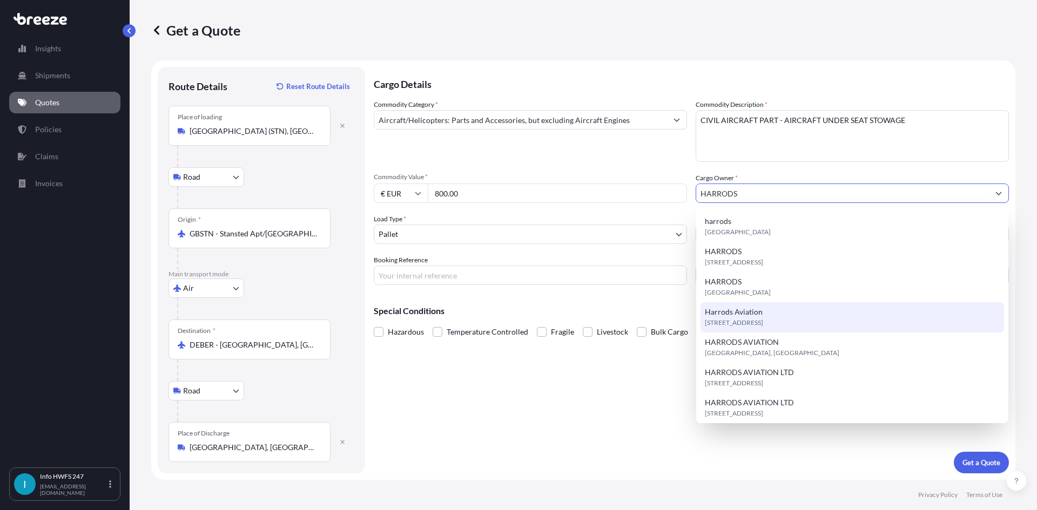
click at [763, 320] on span "[STREET_ADDRESS]" at bounding box center [734, 323] width 58 height 11
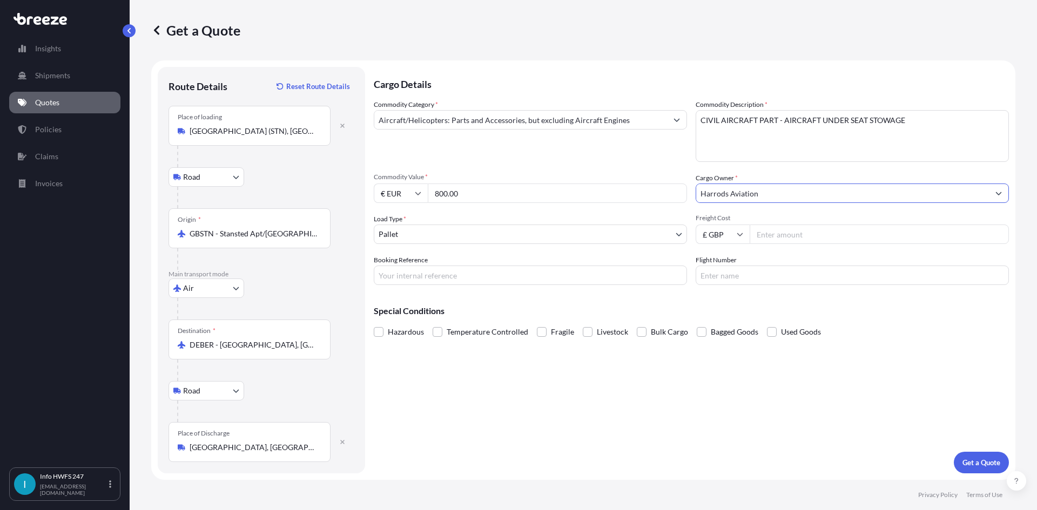
type input "Harrods Aviation"
click at [451, 232] on body "15 options available. 8 options available. 7 options available. 13 options avai…" at bounding box center [518, 255] width 1037 height 510
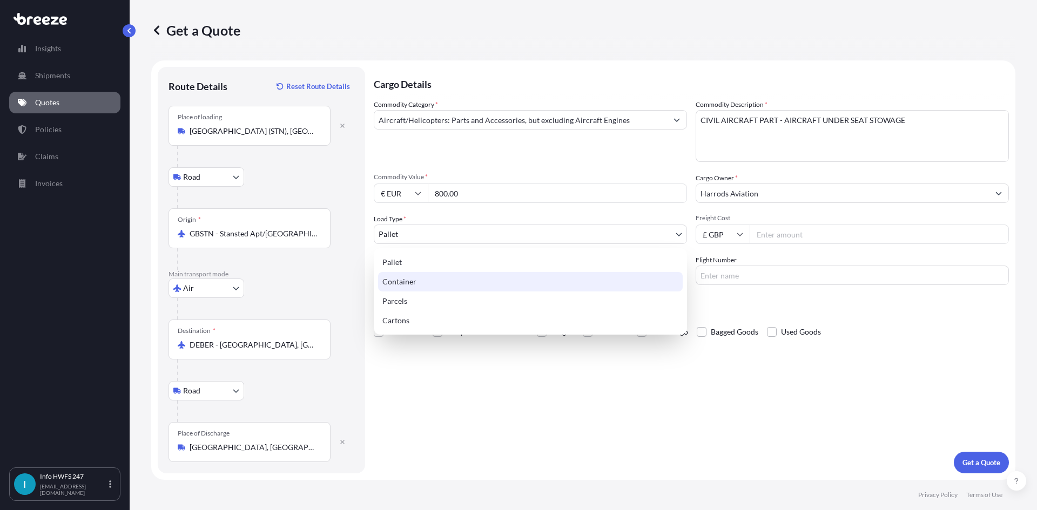
click at [431, 281] on div "Container" at bounding box center [530, 281] width 305 height 19
select select "2"
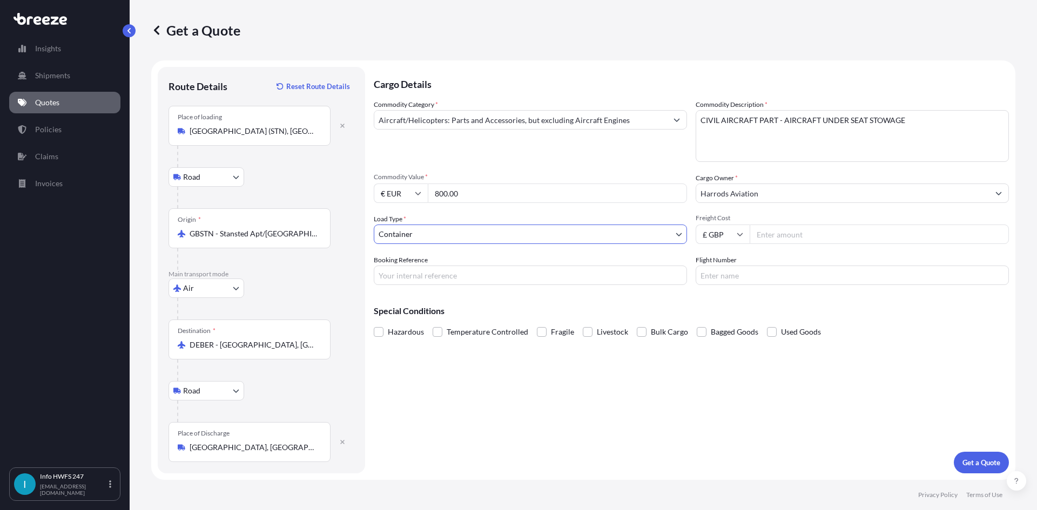
click at [460, 275] on input "Booking Reference" at bounding box center [530, 275] width 313 height 19
drag, startPoint x: 428, startPoint y: 279, endPoint x: 678, endPoint y: 283, distance: 250.7
click at [428, 279] on input "Booking Reference" at bounding box center [530, 275] width 313 height 19
paste input "HE165453"
type input "HE165453"
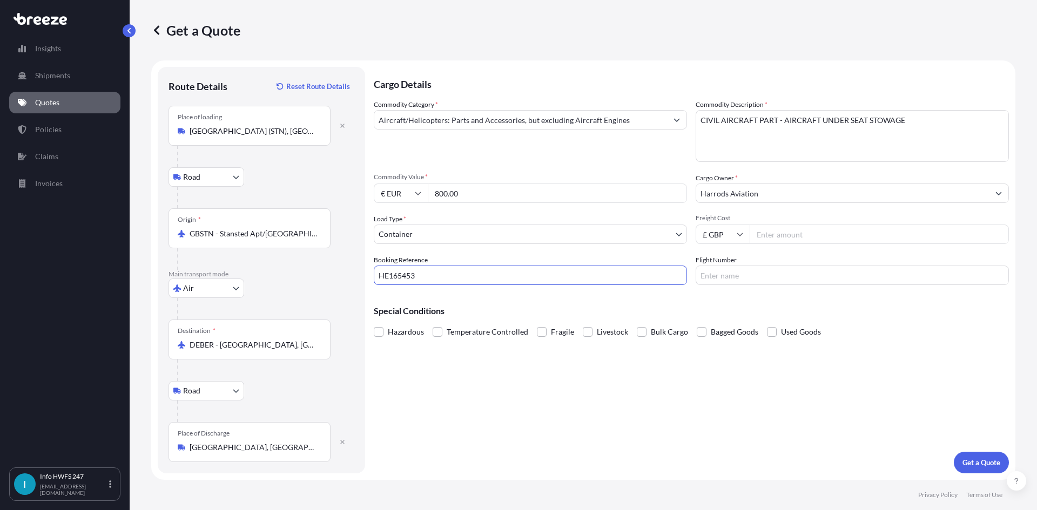
click at [761, 277] on input "Flight Number" at bounding box center [852, 275] width 313 height 19
type input "DHL"
click at [996, 465] on p "Get a Quote" at bounding box center [982, 463] width 38 height 11
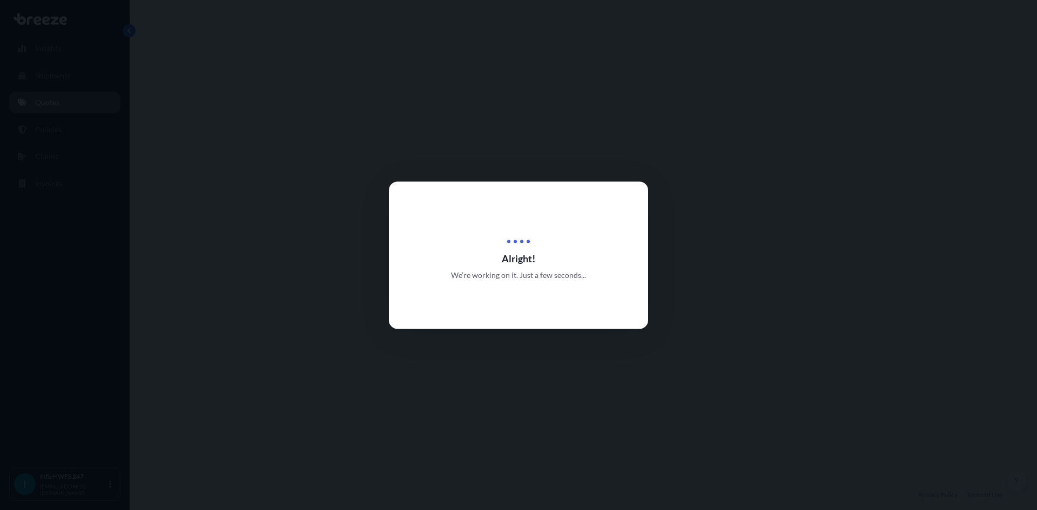
select select "Road"
select select "Air"
select select "Road"
select select "2"
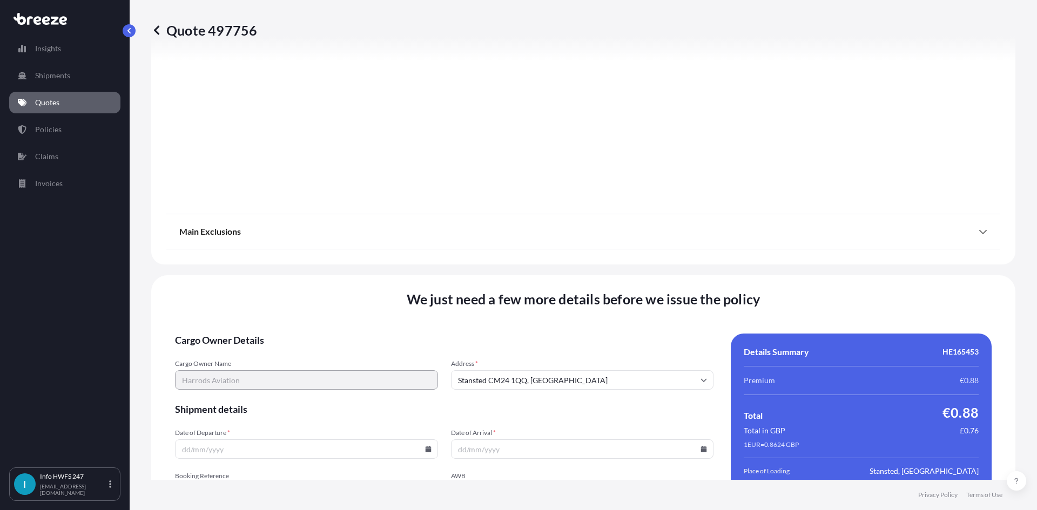
scroll to position [1408, 0]
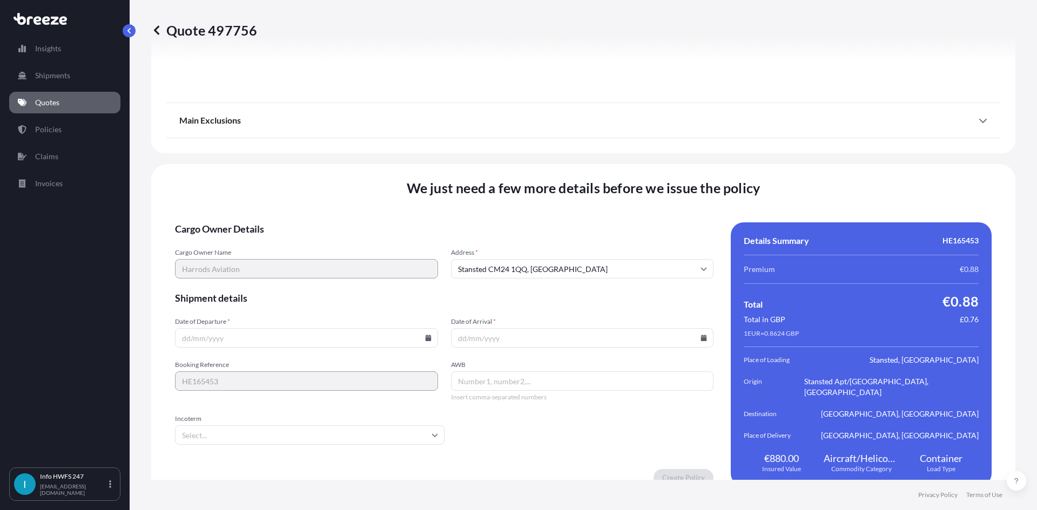
click at [425, 335] on icon at bounding box center [428, 338] width 6 height 6
click at [306, 275] on button "28" at bounding box center [305, 272] width 17 height 17
type input "[DATE]"
click at [701, 335] on icon at bounding box center [704, 338] width 6 height 6
click at [652, 149] on button at bounding box center [651, 145] width 17 height 17
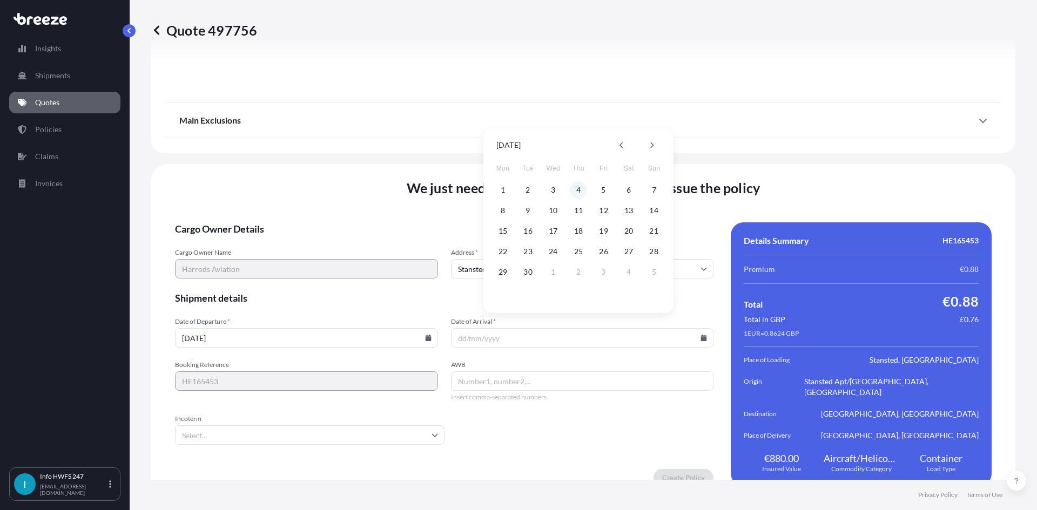
click at [576, 193] on button "4" at bounding box center [578, 190] width 17 height 17
type input "[DATE]"
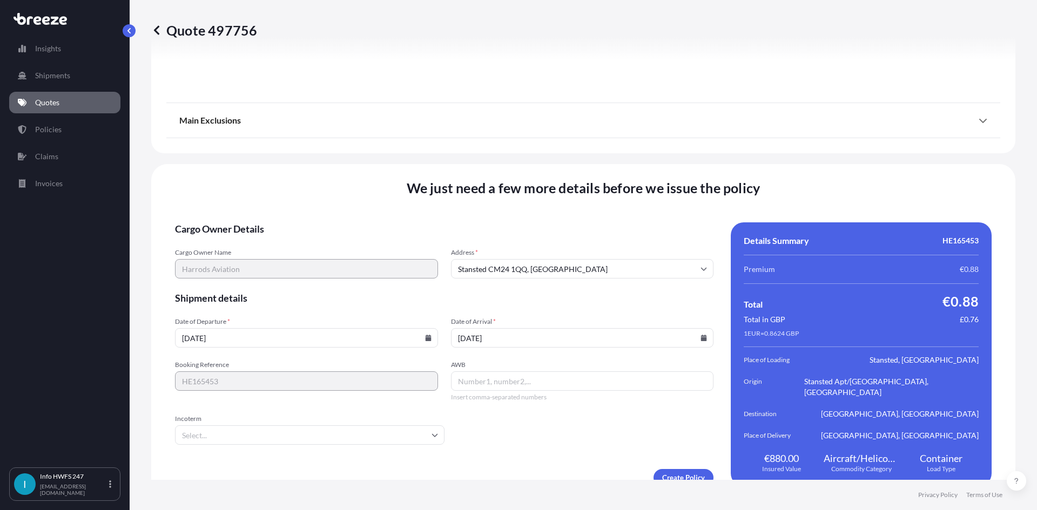
click at [490, 375] on input "AWB" at bounding box center [582, 381] width 263 height 19
click at [504, 372] on input "AWB" at bounding box center [582, 381] width 263 height 19
paste input "3891430491"
type input "3891430491"
click at [290, 426] on input "Incoterm" at bounding box center [310, 435] width 270 height 19
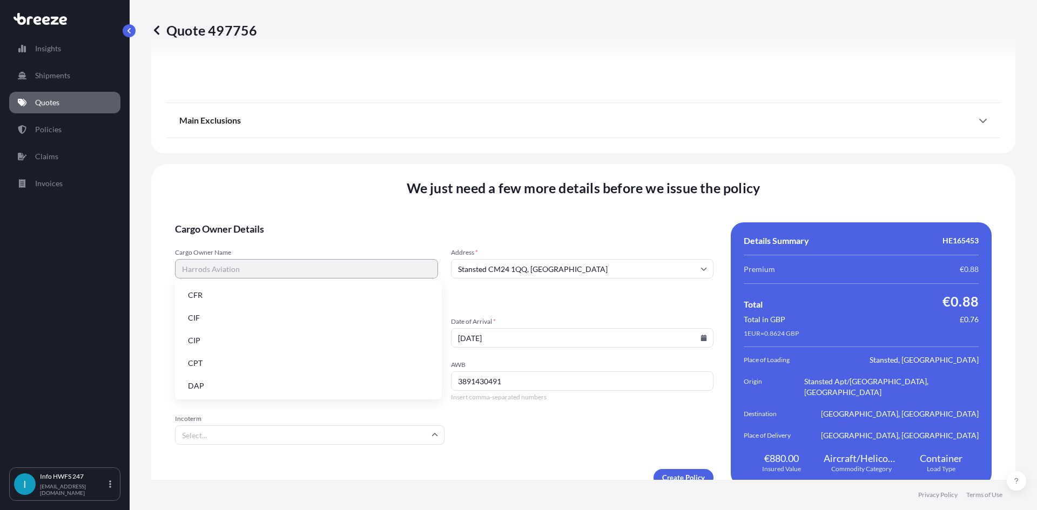
click at [271, 381] on li "DAP" at bounding box center [308, 386] width 258 height 21
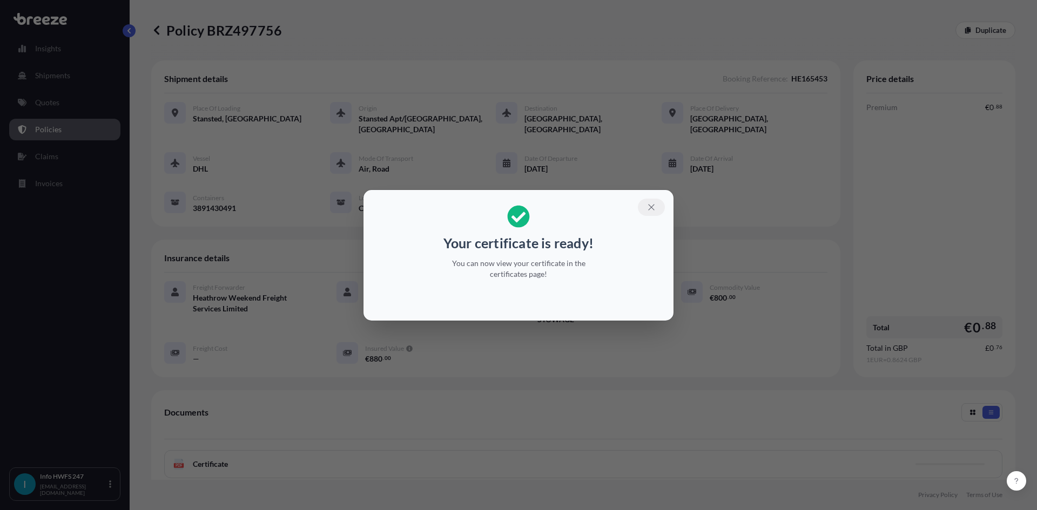
click at [647, 206] on icon "button" at bounding box center [652, 208] width 10 height 10
